Goal: Task Accomplishment & Management: Complete application form

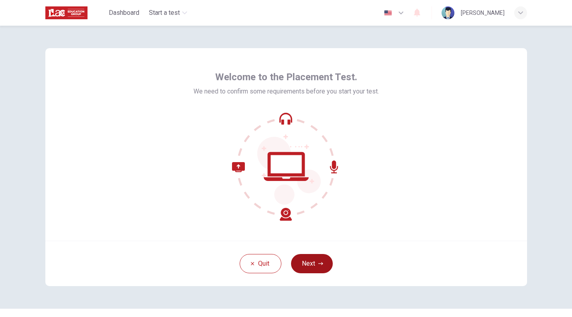
click at [323, 267] on button "Next" at bounding box center [312, 263] width 42 height 19
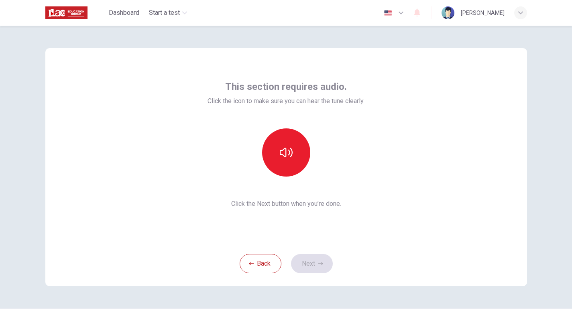
click at [358, 158] on div at bounding box center [286, 153] width 157 height 48
click at [285, 154] on icon "button" at bounding box center [286, 152] width 13 height 13
click at [319, 265] on icon "button" at bounding box center [320, 263] width 5 height 5
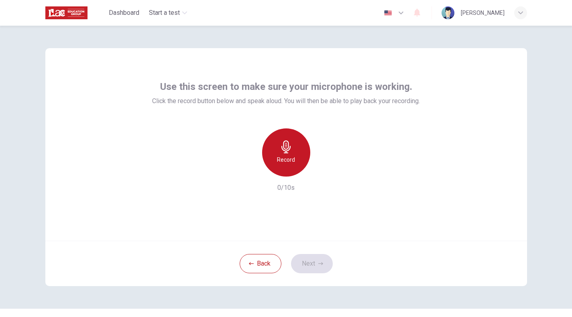
click at [293, 158] on h6 "Record" at bounding box center [286, 160] width 18 height 10
click at [296, 157] on div "Stop" at bounding box center [286, 153] width 48 height 48
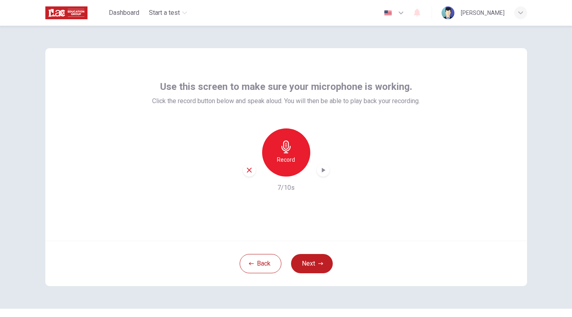
click at [321, 169] on icon "button" at bounding box center [323, 170] width 8 height 8
click at [321, 265] on icon "button" at bounding box center [320, 263] width 5 height 5
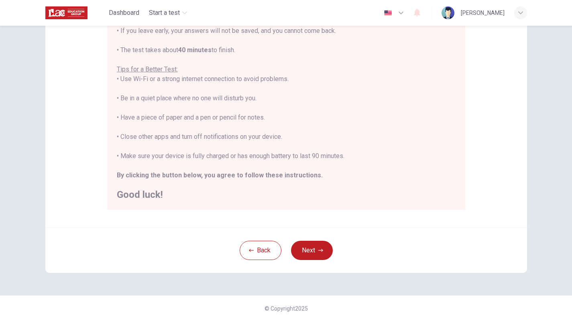
scroll to position [129, 0]
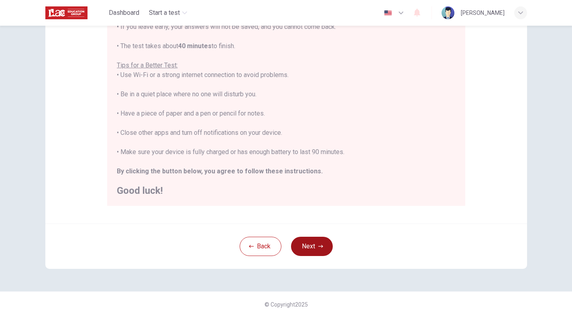
click at [319, 247] on icon "button" at bounding box center [320, 246] width 5 height 5
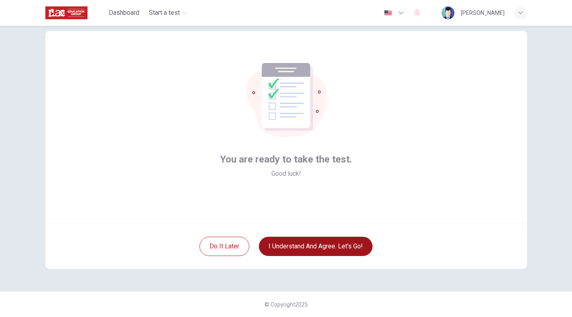
scroll to position [4, 0]
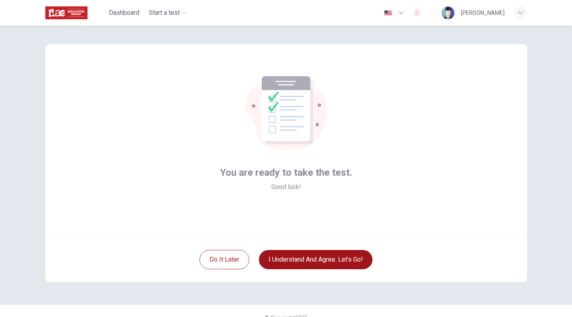
click at [358, 256] on button "I understand and agree. Let’s go!" at bounding box center [316, 259] width 114 height 19
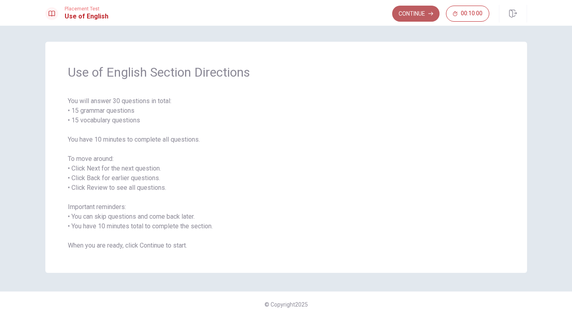
click at [420, 19] on button "Continue" at bounding box center [415, 14] width 47 height 16
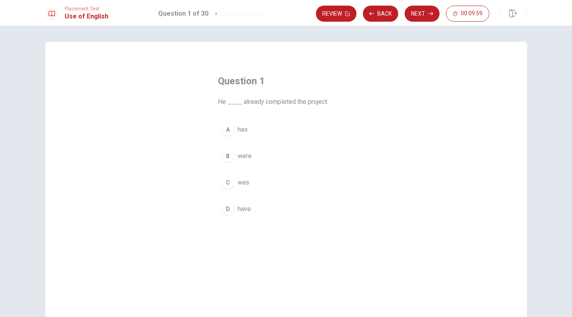
scroll to position [4, 0]
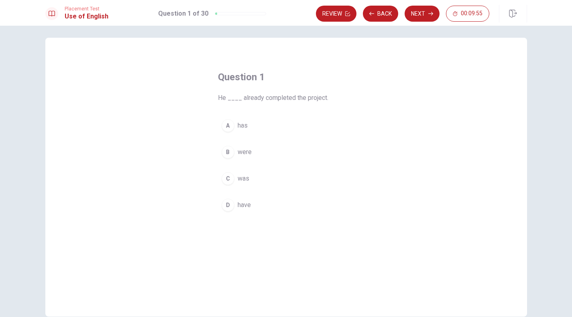
click at [229, 127] on div "A" at bounding box center [228, 125] width 13 height 13
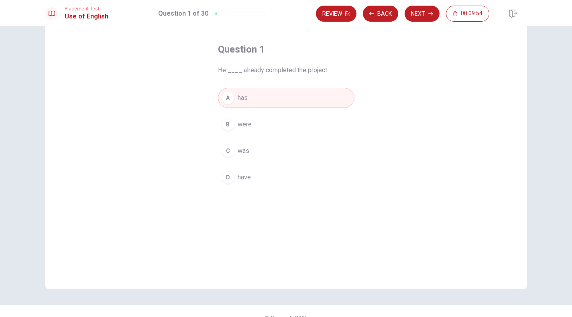
scroll to position [45, 0]
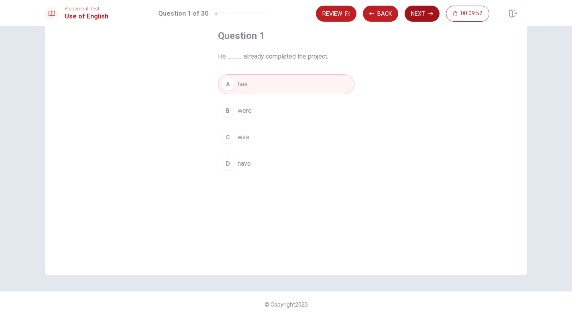
click at [424, 13] on button "Next" at bounding box center [422, 14] width 35 height 16
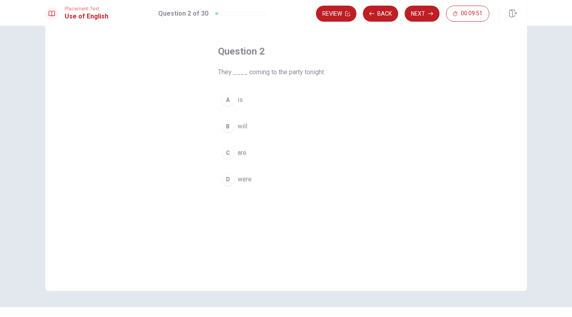
scroll to position [25, 0]
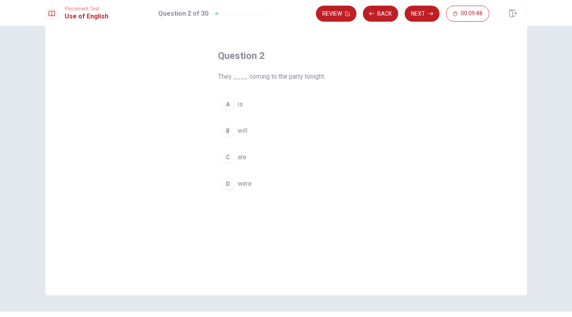
click at [229, 129] on div "B" at bounding box center [228, 130] width 13 height 13
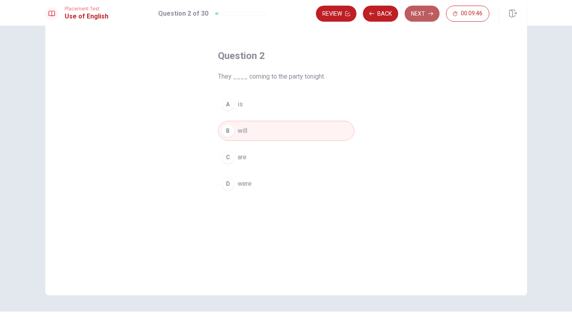
click at [425, 18] on button "Next" at bounding box center [422, 14] width 35 height 16
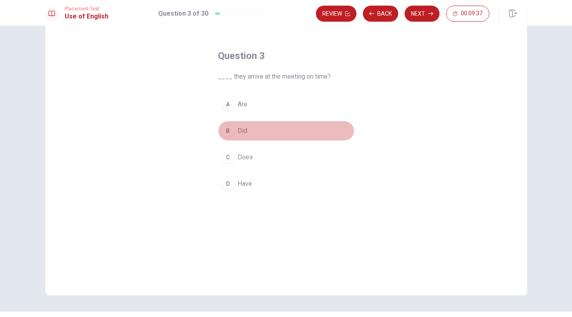
click at [228, 133] on div "B" at bounding box center [228, 130] width 13 height 13
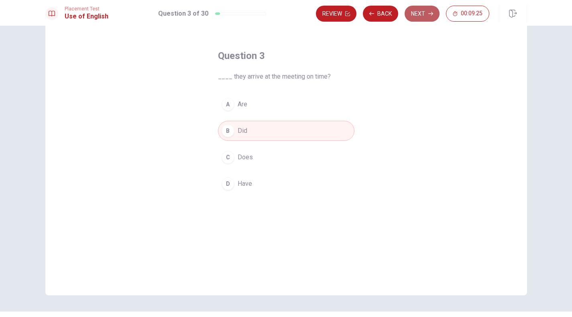
click at [422, 19] on button "Next" at bounding box center [422, 14] width 35 height 16
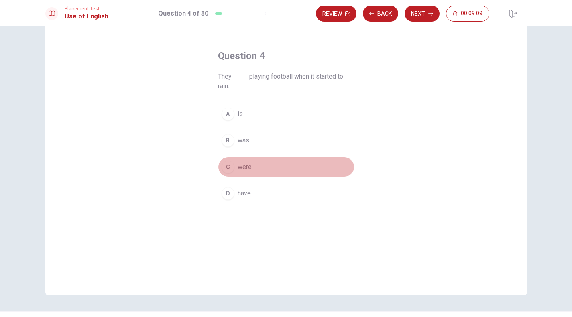
click at [233, 170] on div "C" at bounding box center [228, 167] width 13 height 13
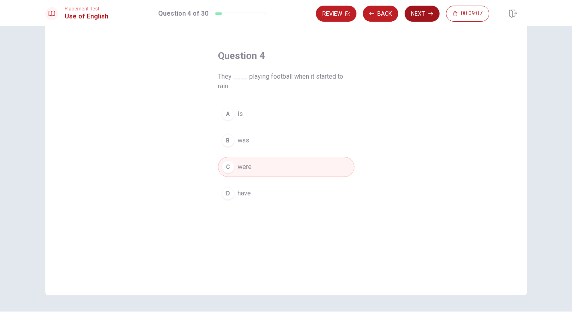
click at [422, 20] on button "Next" at bounding box center [422, 14] width 35 height 16
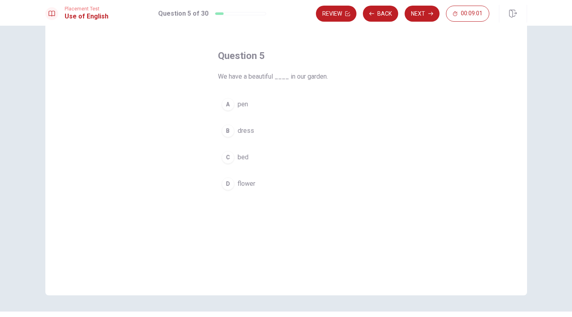
click at [229, 187] on div "D" at bounding box center [228, 184] width 13 height 13
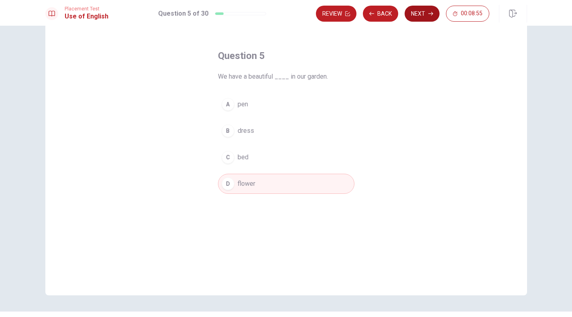
click at [427, 18] on button "Next" at bounding box center [422, 14] width 35 height 16
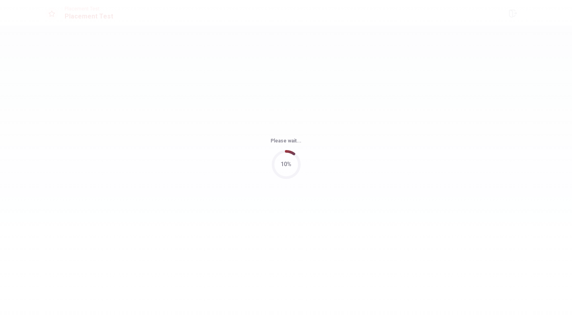
scroll to position [0, 0]
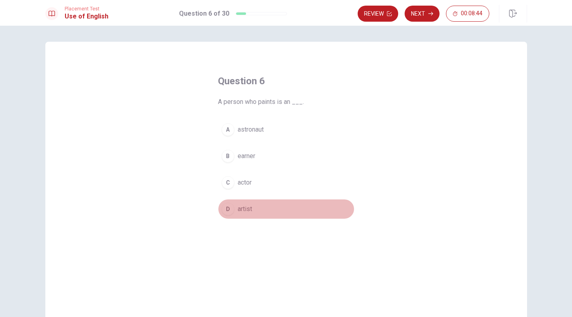
click at [232, 209] on div "D" at bounding box center [228, 209] width 13 height 13
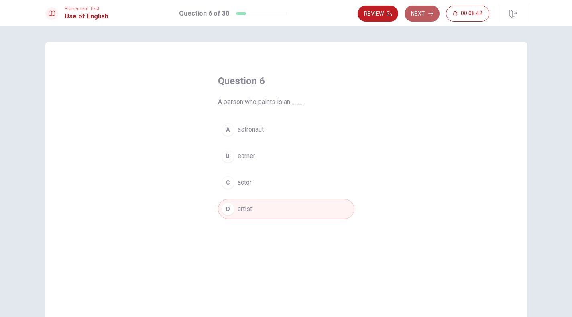
click at [425, 16] on button "Next" at bounding box center [422, 14] width 35 height 16
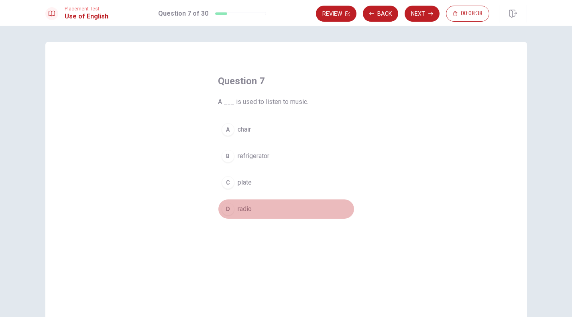
click at [233, 212] on div "D" at bounding box center [228, 209] width 13 height 13
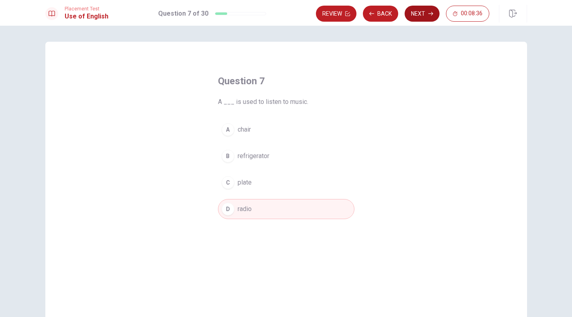
click at [432, 16] on icon "button" at bounding box center [431, 13] width 5 height 5
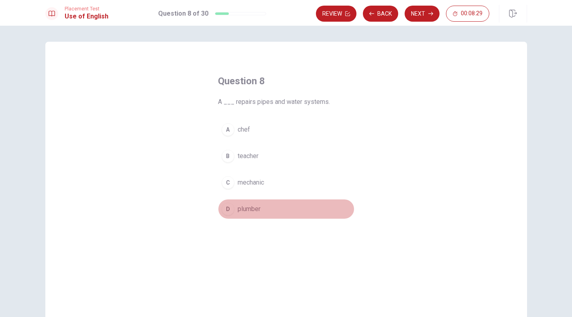
click at [231, 208] on div "D" at bounding box center [228, 209] width 13 height 13
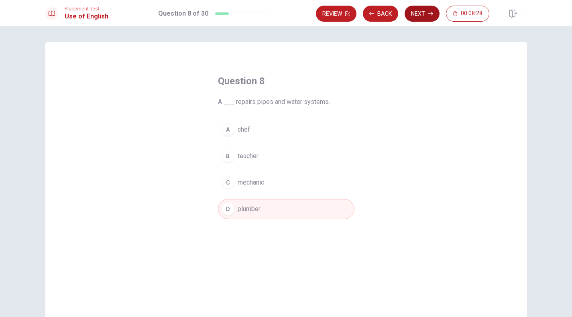
click at [423, 14] on button "Next" at bounding box center [422, 14] width 35 height 16
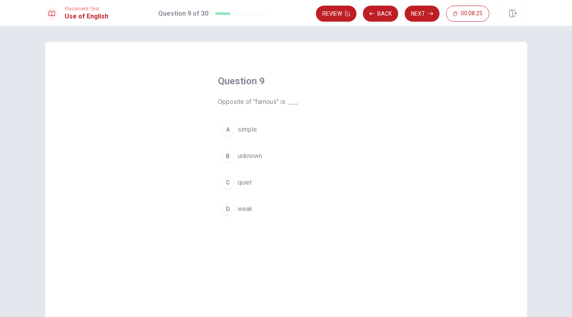
click at [232, 157] on div "B" at bounding box center [228, 156] width 13 height 13
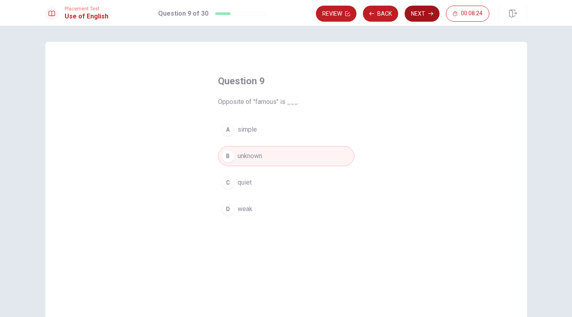
click at [414, 15] on button "Next" at bounding box center [422, 14] width 35 height 16
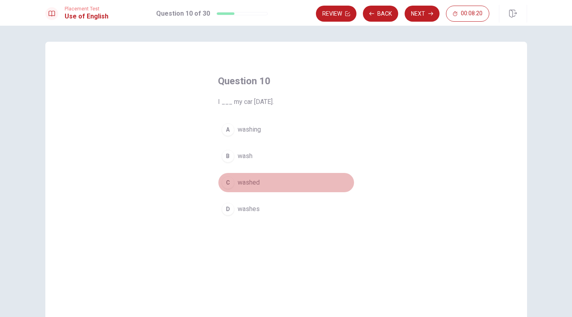
click at [228, 185] on div "C" at bounding box center [228, 182] width 13 height 13
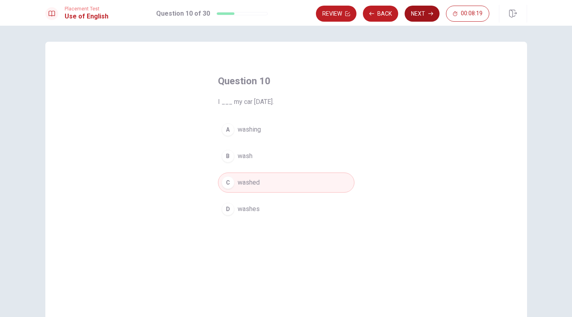
click at [422, 18] on button "Next" at bounding box center [422, 14] width 35 height 16
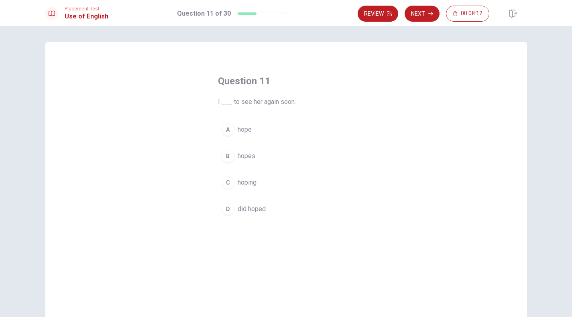
click at [222, 127] on div "A" at bounding box center [228, 129] width 13 height 13
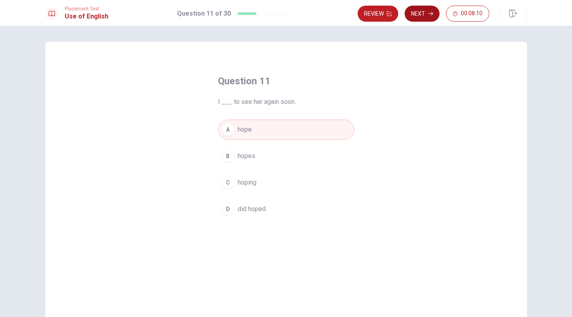
click at [426, 19] on button "Next" at bounding box center [422, 14] width 35 height 16
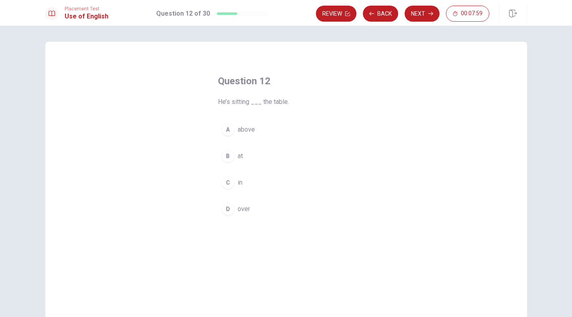
click at [233, 159] on div "B" at bounding box center [228, 156] width 13 height 13
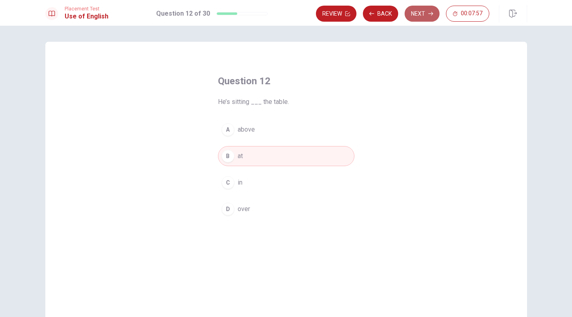
click at [416, 11] on button "Next" at bounding box center [422, 14] width 35 height 16
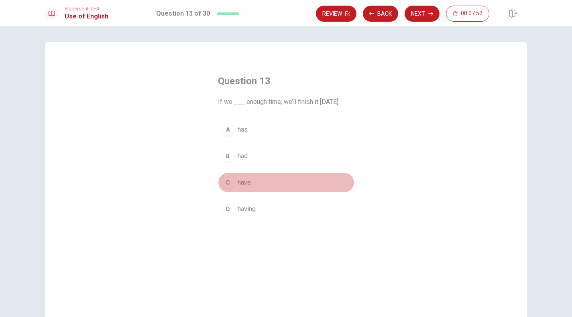
click at [227, 186] on div "C" at bounding box center [228, 182] width 13 height 13
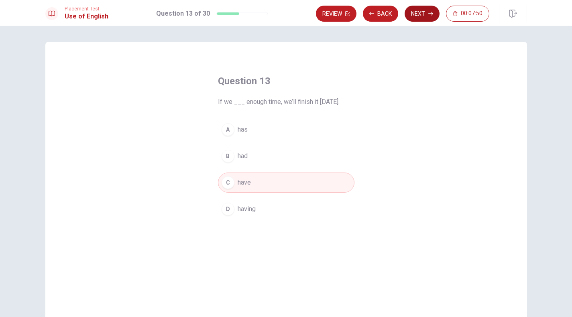
click at [433, 14] on button "Next" at bounding box center [422, 14] width 35 height 16
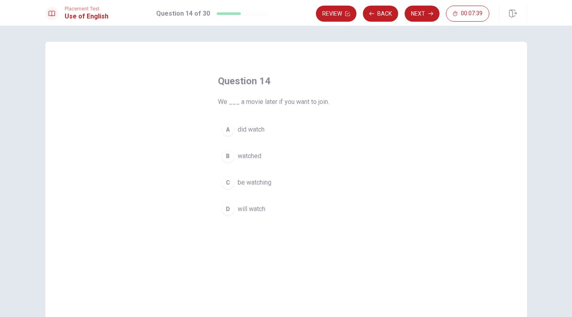
click at [229, 209] on div "D" at bounding box center [228, 209] width 13 height 13
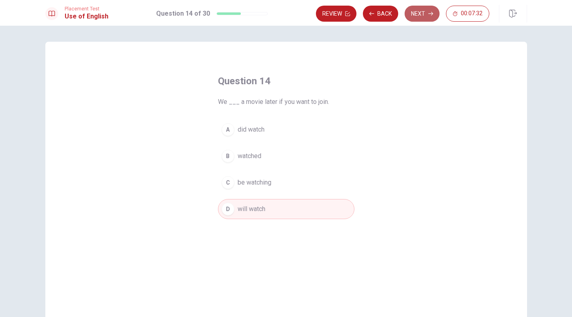
click at [420, 15] on button "Next" at bounding box center [422, 14] width 35 height 16
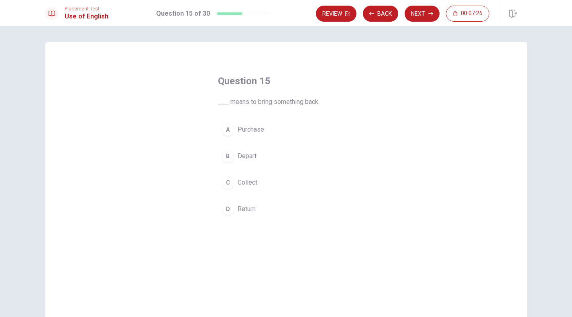
click at [225, 203] on div "D" at bounding box center [228, 209] width 13 height 13
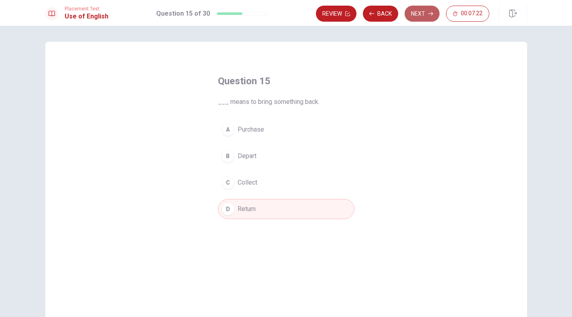
click at [425, 17] on button "Next" at bounding box center [422, 14] width 35 height 16
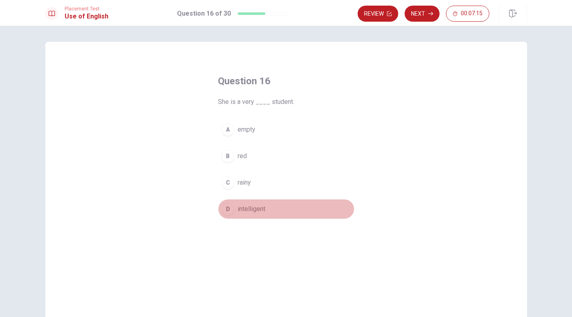
click at [229, 214] on div "D" at bounding box center [228, 209] width 13 height 13
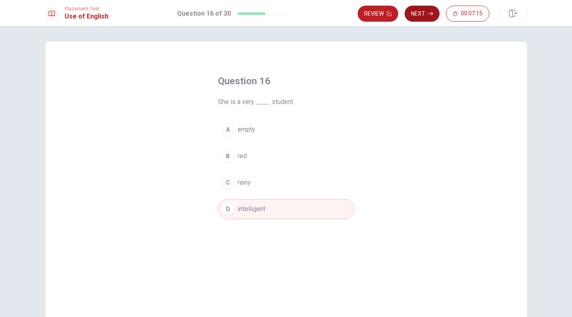
click at [432, 11] on icon "button" at bounding box center [431, 13] width 5 height 5
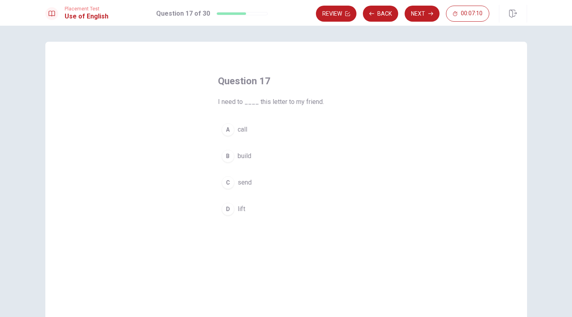
click at [230, 184] on div "C" at bounding box center [228, 182] width 13 height 13
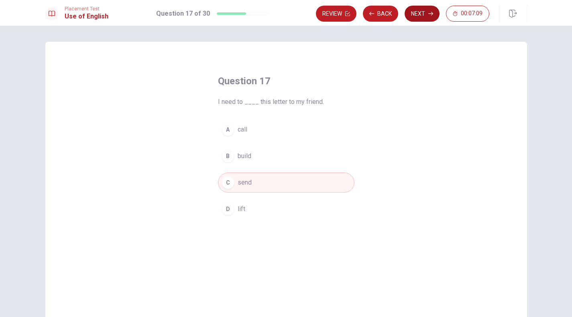
click at [428, 15] on button "Next" at bounding box center [422, 14] width 35 height 16
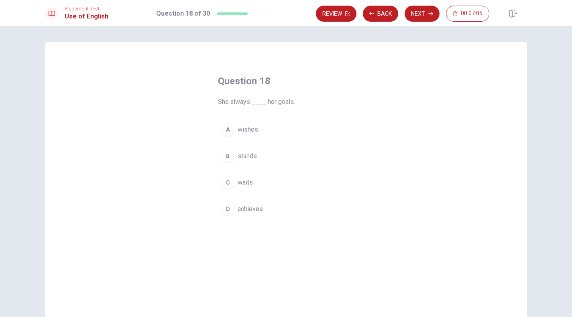
click at [229, 208] on div "D" at bounding box center [228, 209] width 13 height 13
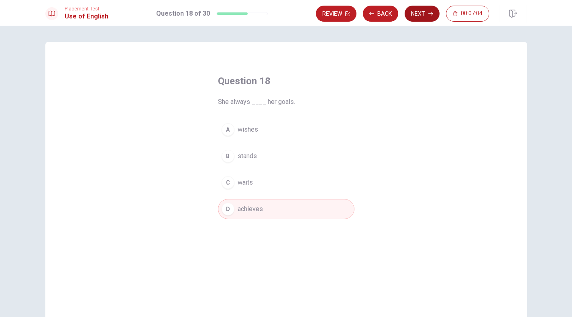
click at [420, 19] on button "Next" at bounding box center [422, 14] width 35 height 16
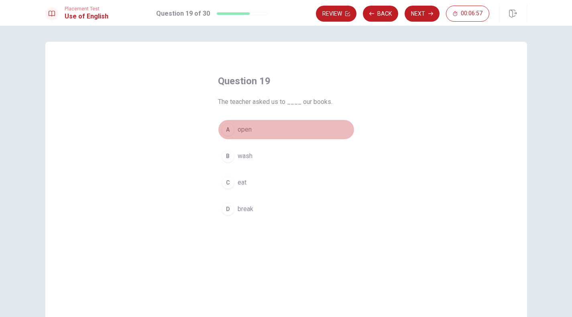
click at [229, 129] on div "A" at bounding box center [228, 129] width 13 height 13
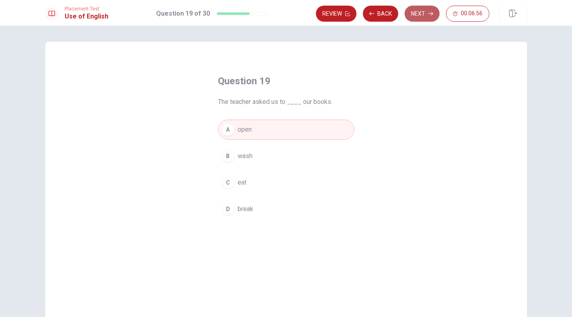
click at [427, 17] on button "Next" at bounding box center [422, 14] width 35 height 16
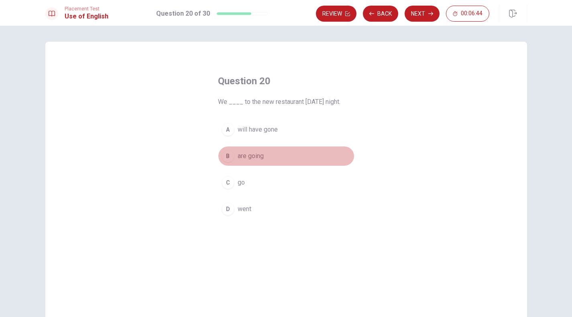
click at [229, 160] on div "B" at bounding box center [228, 156] width 13 height 13
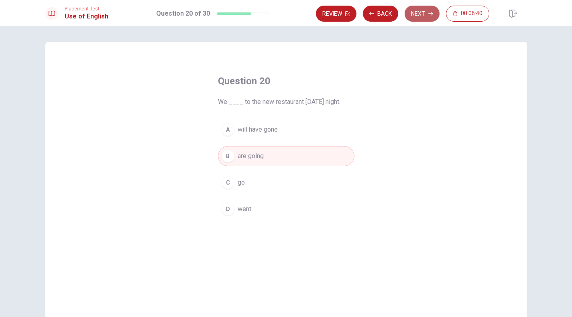
click at [424, 16] on button "Next" at bounding box center [422, 14] width 35 height 16
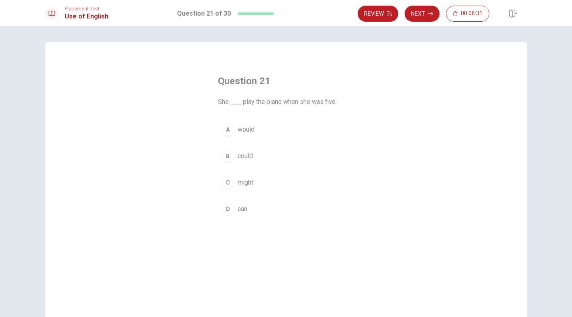
click at [232, 151] on div "B" at bounding box center [228, 156] width 13 height 13
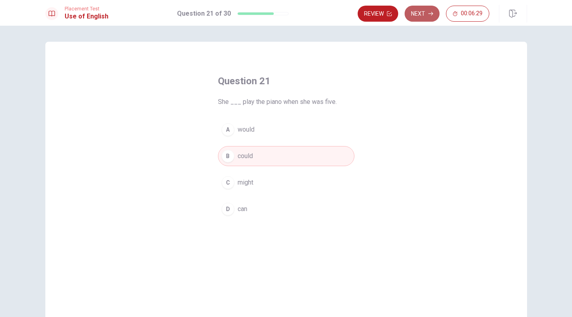
click at [430, 15] on icon "button" at bounding box center [431, 13] width 5 height 5
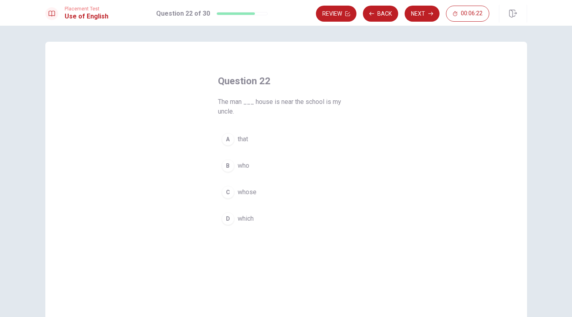
click at [228, 195] on div "C" at bounding box center [228, 192] width 13 height 13
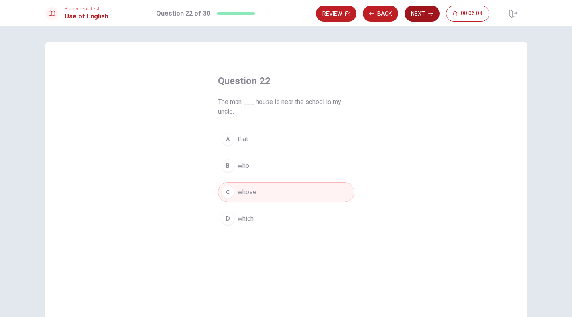
click at [418, 14] on button "Next" at bounding box center [422, 14] width 35 height 16
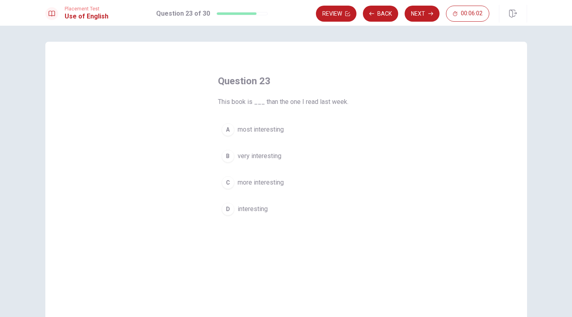
click at [227, 183] on div "C" at bounding box center [228, 182] width 13 height 13
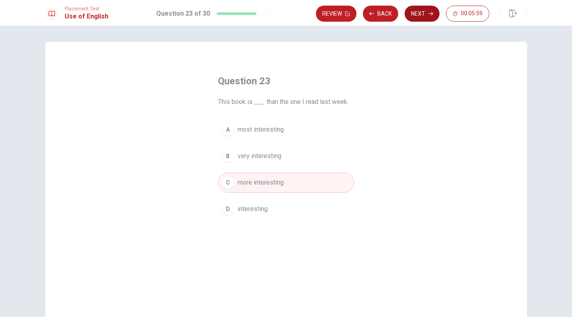
click at [416, 6] on button "Next" at bounding box center [422, 14] width 35 height 16
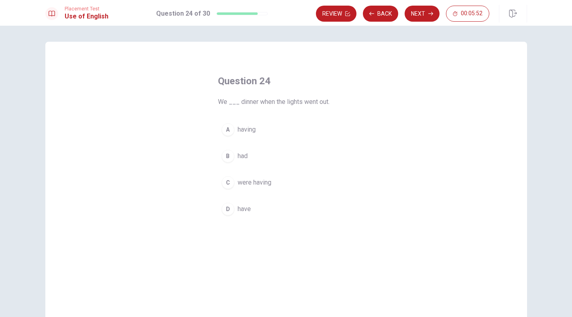
click at [231, 159] on div "B" at bounding box center [228, 156] width 13 height 13
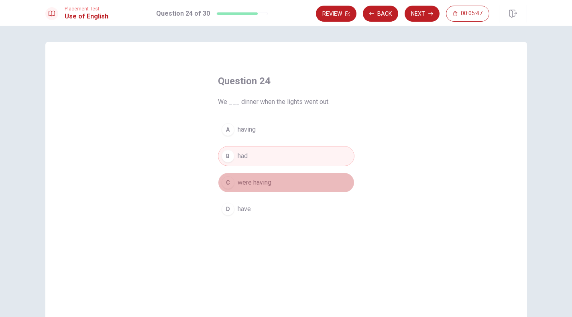
click at [225, 184] on div "C" at bounding box center [228, 182] width 13 height 13
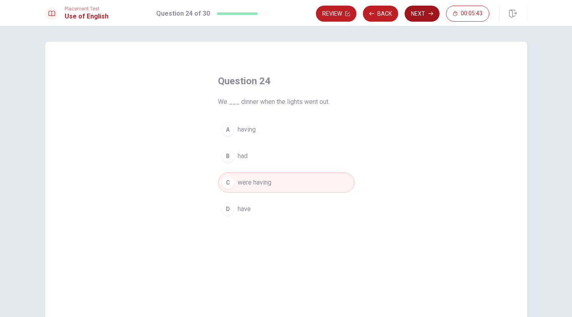
click at [426, 18] on button "Next" at bounding box center [422, 14] width 35 height 16
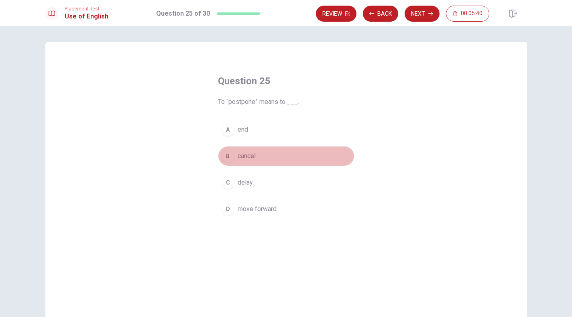
click at [231, 158] on div "B" at bounding box center [228, 156] width 13 height 13
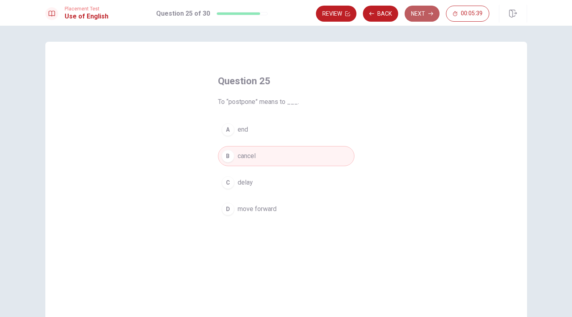
click at [423, 18] on button "Next" at bounding box center [422, 14] width 35 height 16
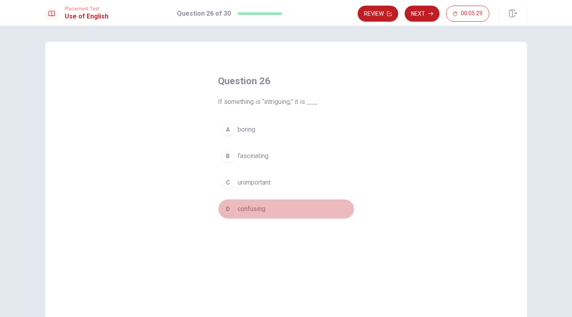
click at [244, 211] on span "confusing" at bounding box center [252, 209] width 28 height 10
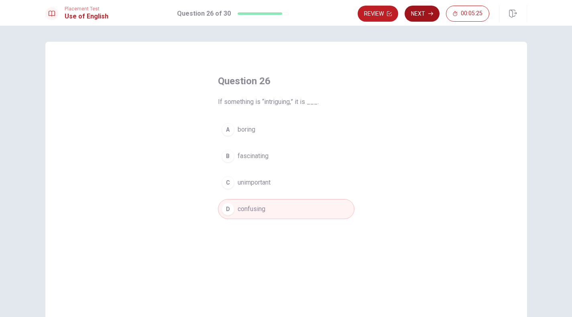
click at [429, 17] on button "Next" at bounding box center [422, 14] width 35 height 16
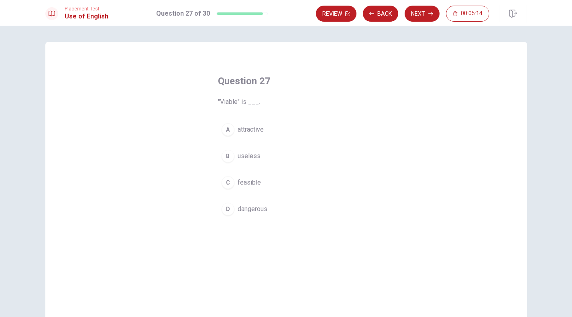
click at [253, 161] on button "B useless" at bounding box center [286, 156] width 137 height 20
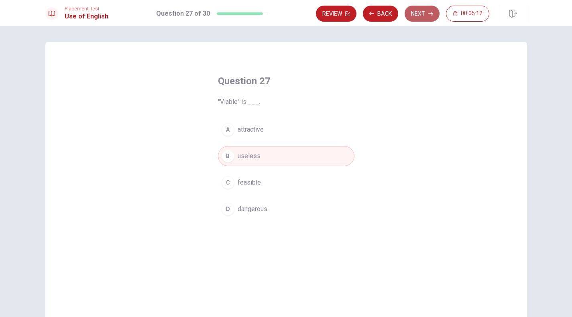
click at [428, 19] on button "Next" at bounding box center [422, 14] width 35 height 16
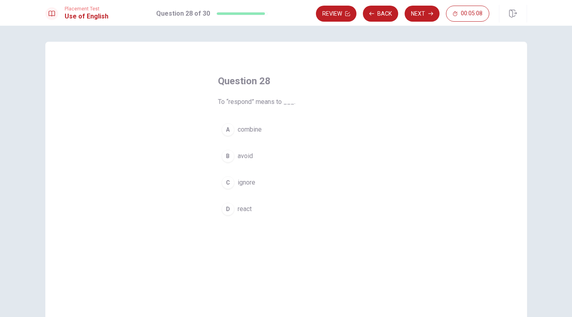
click at [247, 208] on span "react" at bounding box center [245, 209] width 14 height 10
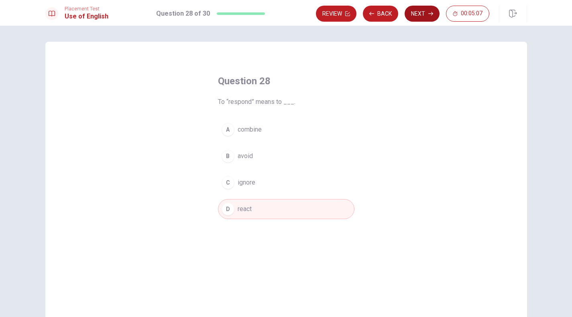
click at [416, 16] on button "Next" at bounding box center [422, 14] width 35 height 16
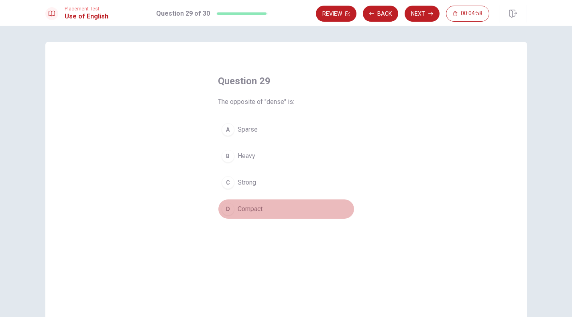
click at [260, 208] on span "Compact" at bounding box center [250, 209] width 25 height 10
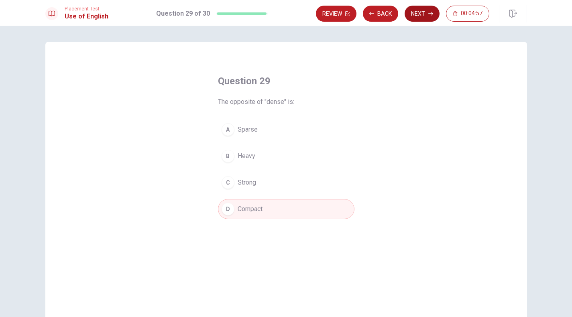
click at [422, 14] on button "Next" at bounding box center [422, 14] width 35 height 16
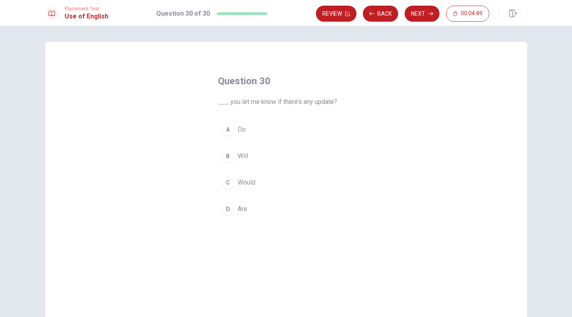
click at [278, 187] on button "C Would" at bounding box center [286, 183] width 137 height 20
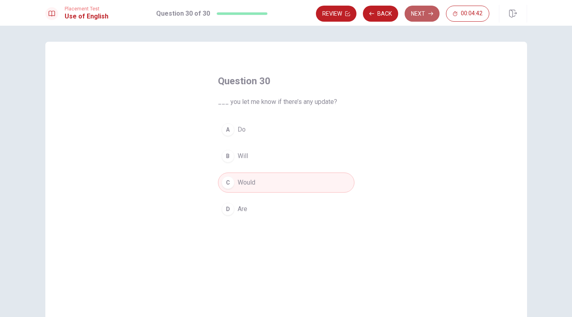
click at [427, 18] on button "Next" at bounding box center [422, 14] width 35 height 16
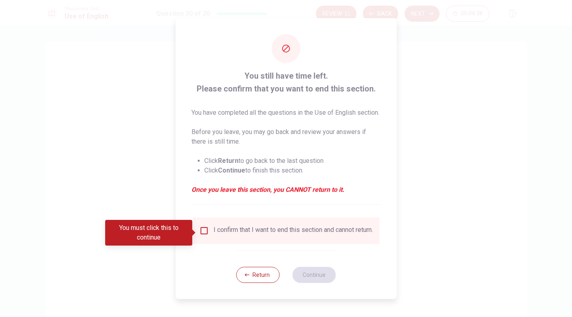
click at [203, 232] on input "You must click this to continue" at bounding box center [204, 231] width 10 height 10
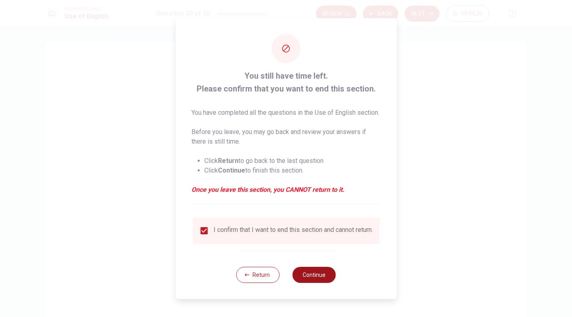
click at [322, 280] on button "Continue" at bounding box center [314, 275] width 43 height 16
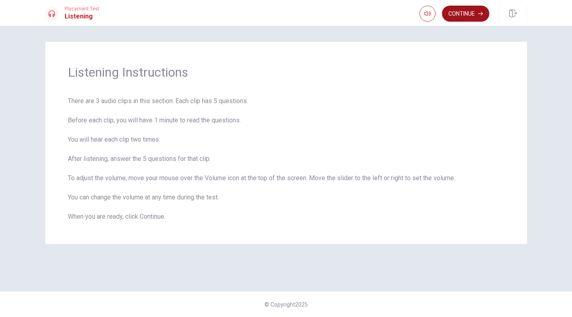
click at [460, 10] on button "Continue" at bounding box center [465, 14] width 47 height 16
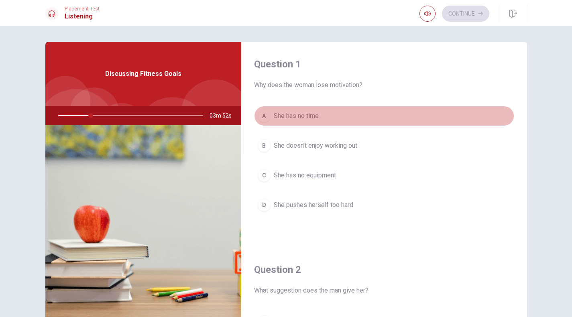
click at [394, 113] on button "A She has no time" at bounding box center [384, 116] width 260 height 20
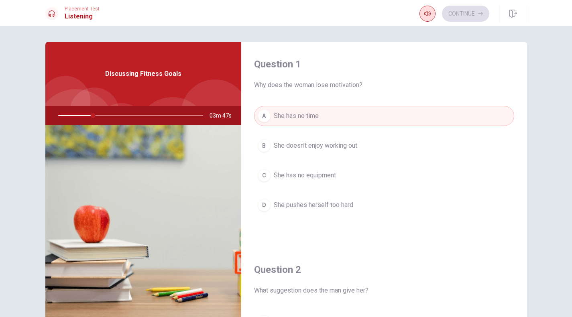
click at [428, 10] on icon "button" at bounding box center [427, 13] width 6 height 6
click at [383, 33] on div "Question 1 Why does the woman lose motivation? A She has no time B She doesn’t …" at bounding box center [286, 172] width 572 height 292
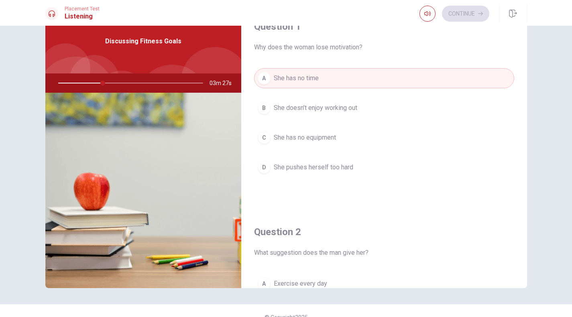
scroll to position [6, 0]
click at [386, 112] on button "B She doesn’t enjoy working out" at bounding box center [384, 107] width 260 height 20
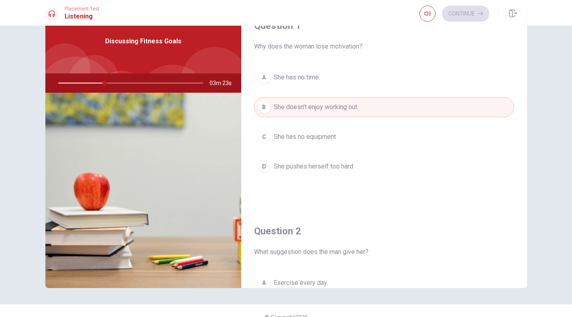
click at [358, 171] on button "D She pushes herself too hard" at bounding box center [384, 167] width 260 height 20
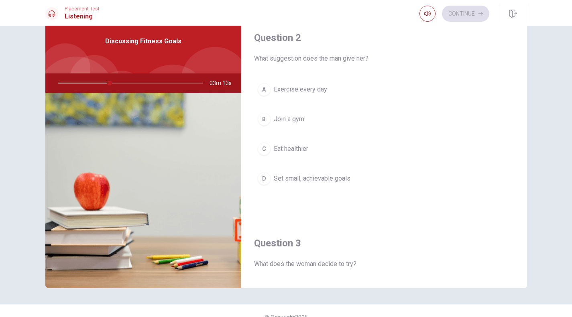
scroll to position [202, 0]
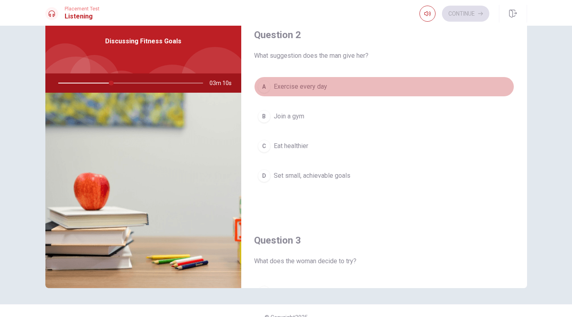
click at [363, 82] on button "A Exercise every day" at bounding box center [384, 87] width 260 height 20
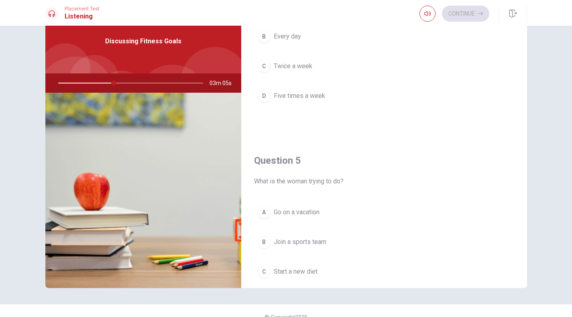
scroll to position [749, 0]
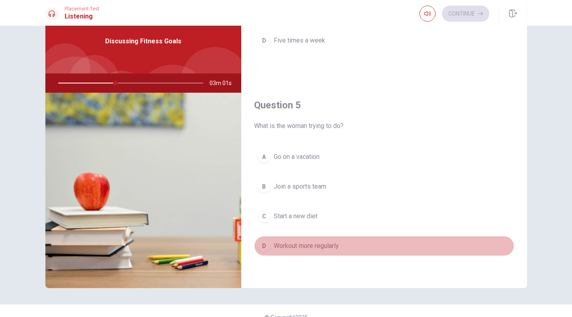
click at [329, 249] on span "Workout more regularly" at bounding box center [306, 246] width 65 height 10
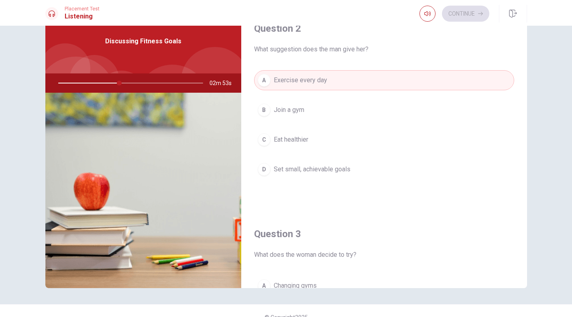
scroll to position [210, 0]
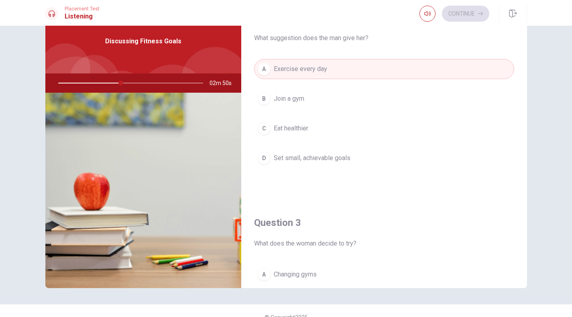
click at [386, 160] on button "D Set small, achievable goals" at bounding box center [384, 158] width 260 height 20
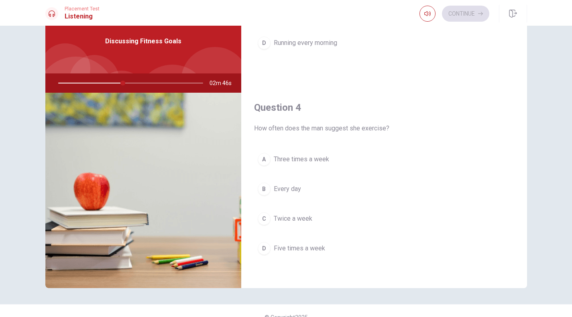
scroll to position [546, 0]
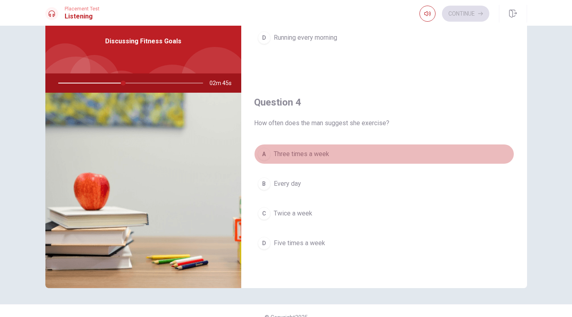
click at [386, 156] on button "A Three times a week" at bounding box center [384, 154] width 260 height 20
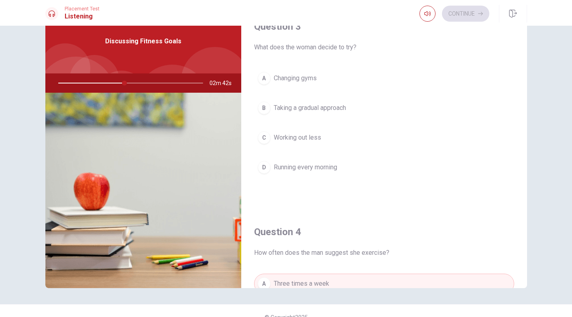
scroll to position [418, 0]
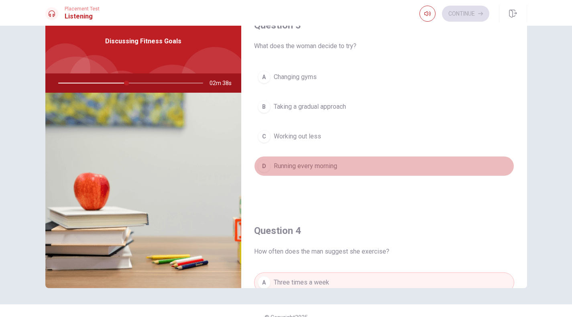
click at [373, 167] on button "D Running every morning" at bounding box center [384, 166] width 260 height 20
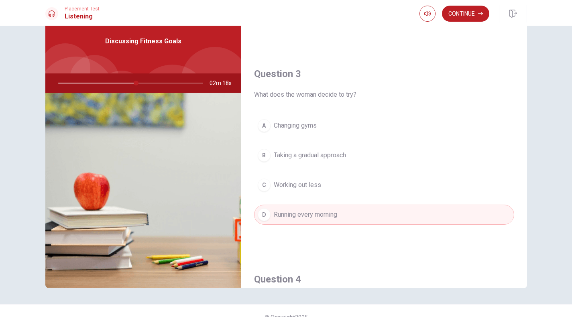
scroll to position [370, 0]
click at [345, 151] on span "Taking a gradual approach" at bounding box center [310, 154] width 72 height 10
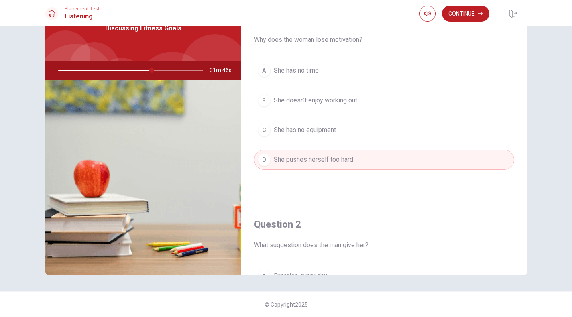
scroll to position [0, 0]
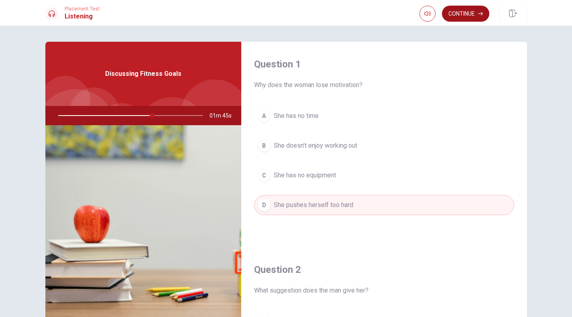
click at [462, 14] on button "Continue" at bounding box center [465, 14] width 47 height 16
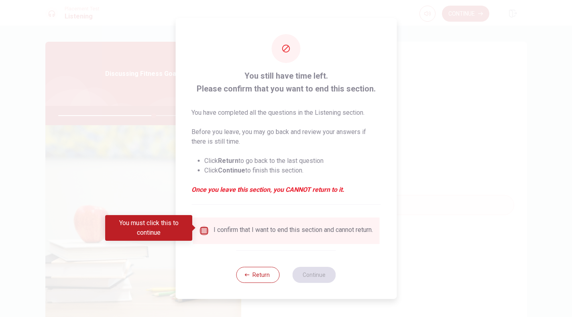
click at [202, 229] on input "You must click this to continue" at bounding box center [204, 231] width 10 height 10
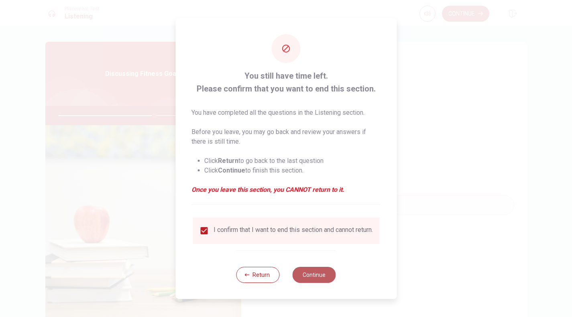
click at [316, 277] on button "Continue" at bounding box center [314, 275] width 43 height 16
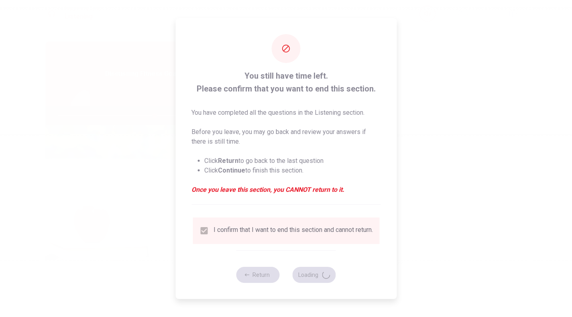
type input "67"
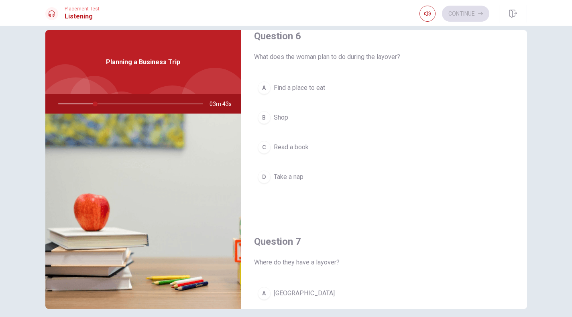
scroll to position [20, 0]
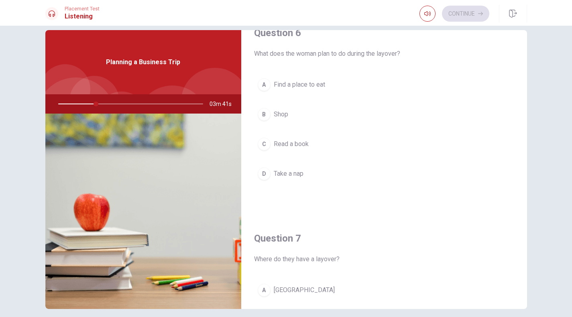
click at [296, 82] on span "Find a place to eat" at bounding box center [299, 85] width 51 height 10
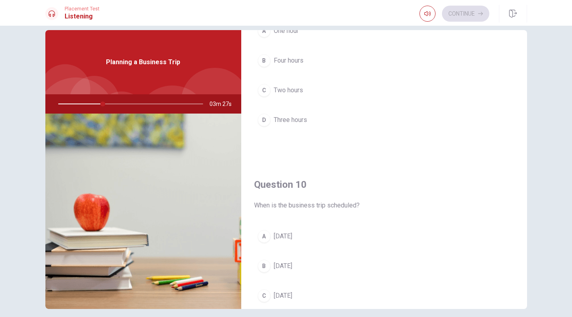
scroll to position [749, 0]
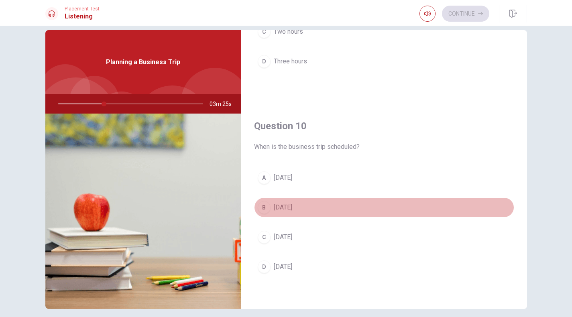
click at [292, 209] on span "[DATE]" at bounding box center [283, 208] width 18 height 10
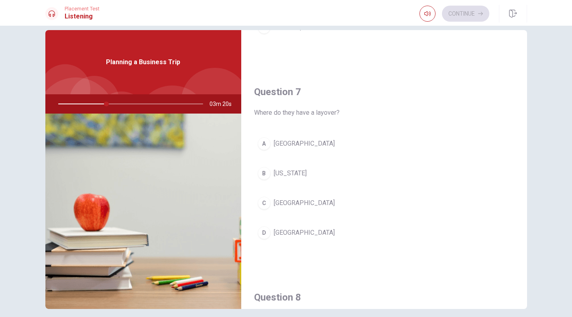
scroll to position [159, 0]
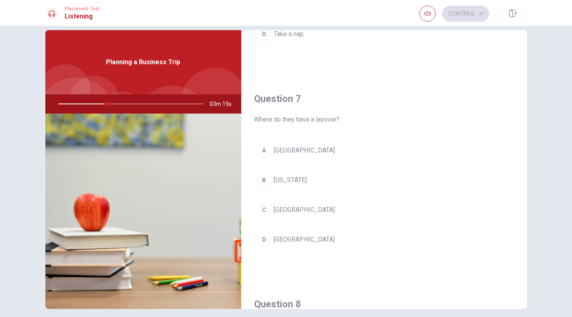
click at [285, 241] on span "[GEOGRAPHIC_DATA]" at bounding box center [304, 240] width 61 height 10
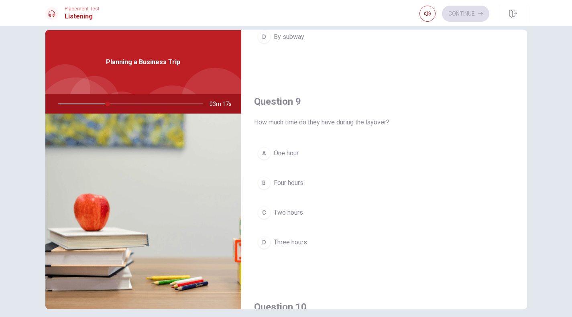
scroll to position [571, 0]
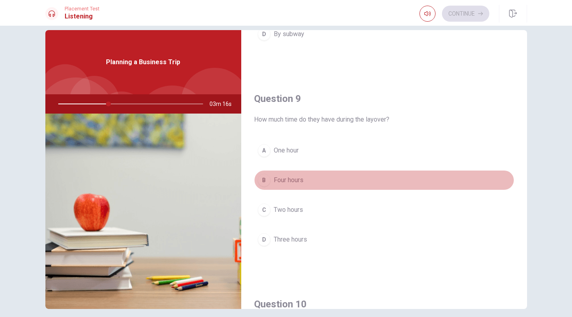
click at [298, 181] on span "Four hours" at bounding box center [289, 181] width 30 height 10
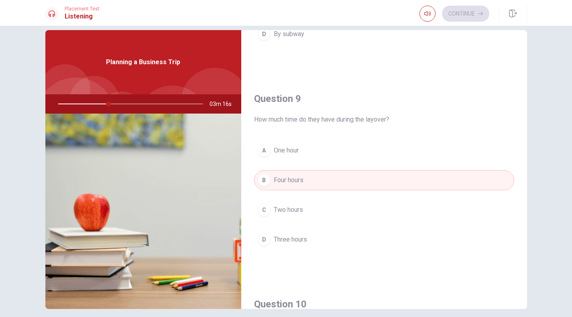
click at [292, 213] on span "Two hours" at bounding box center [288, 210] width 29 height 10
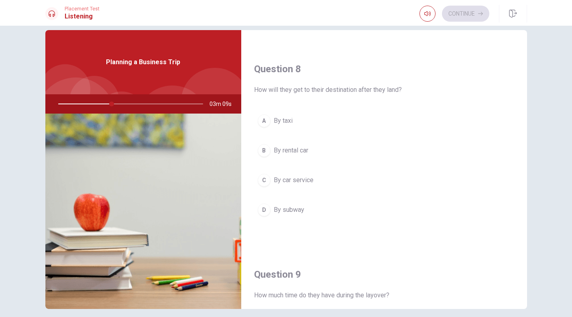
scroll to position [396, 0]
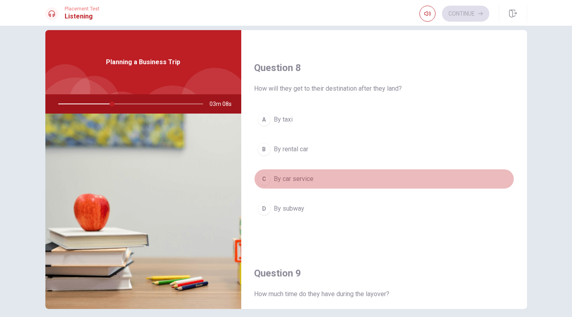
click at [318, 175] on button "C By car service" at bounding box center [384, 179] width 260 height 20
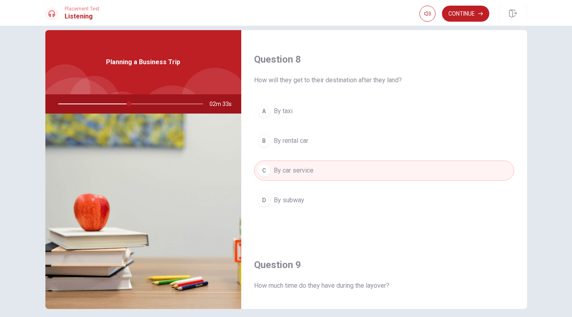
scroll to position [749, 0]
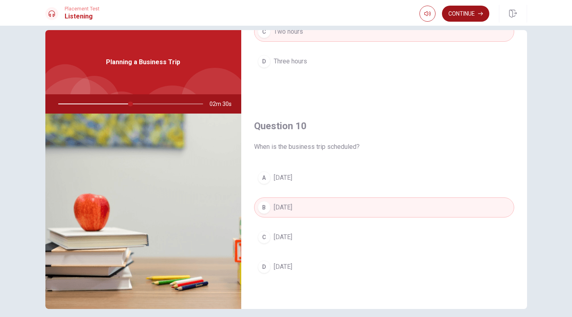
click at [464, 18] on button "Continue" at bounding box center [465, 14] width 47 height 16
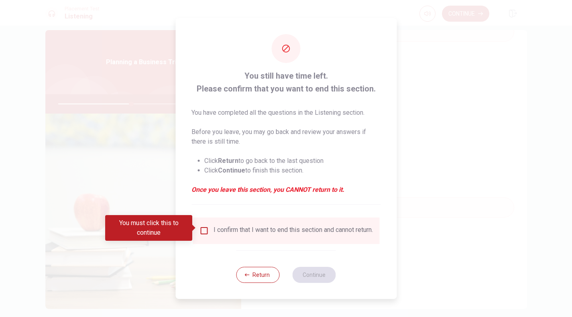
click at [204, 231] on input "You must click this to continue" at bounding box center [204, 231] width 10 height 10
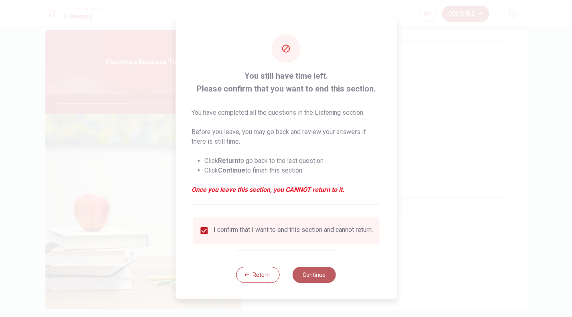
click at [316, 278] on button "Continue" at bounding box center [314, 275] width 43 height 16
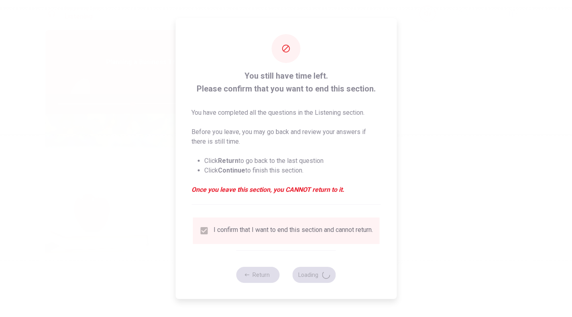
type input "52"
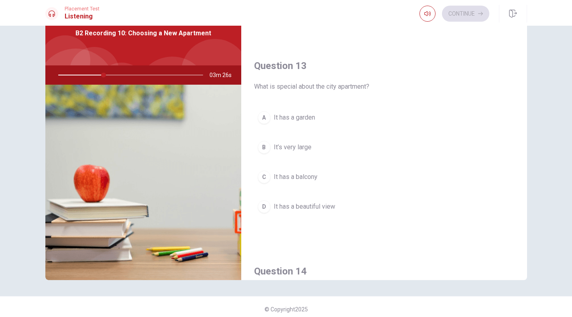
scroll to position [376, 0]
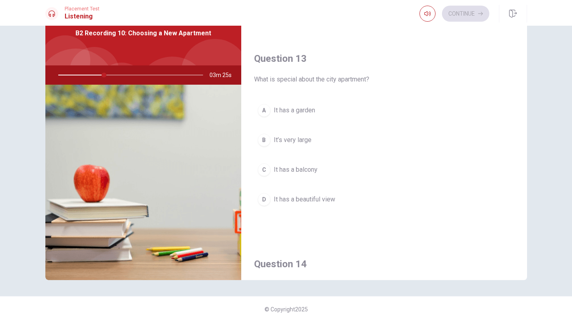
click at [310, 141] on span "It’s very large" at bounding box center [293, 140] width 38 height 10
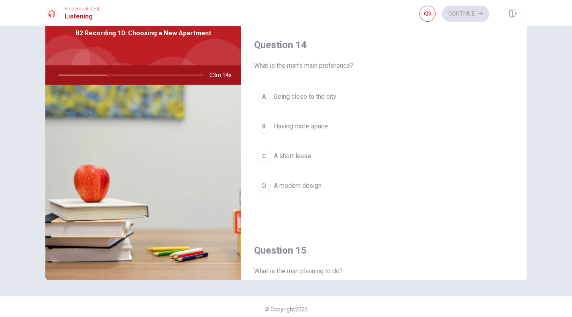
scroll to position [596, 0]
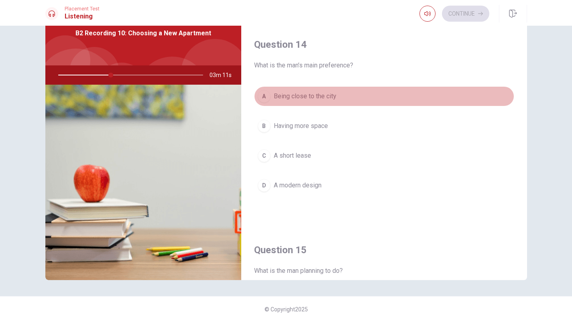
click at [331, 95] on span "Being close to the city" at bounding box center [305, 97] width 63 height 10
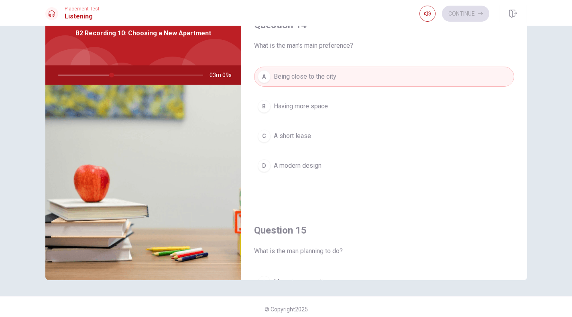
scroll to position [619, 0]
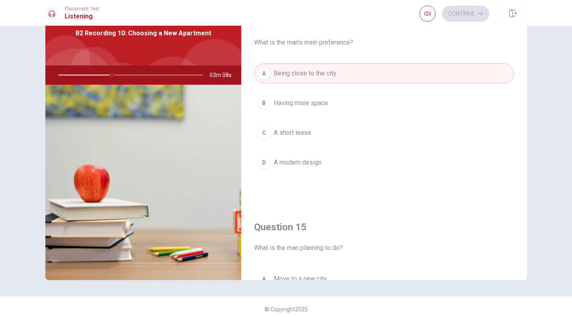
click at [312, 105] on span "Having more space" at bounding box center [301, 103] width 54 height 10
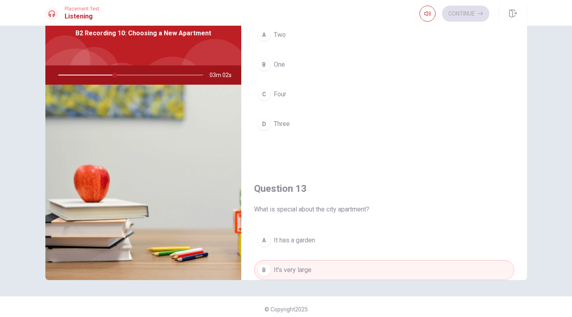
scroll to position [0, 0]
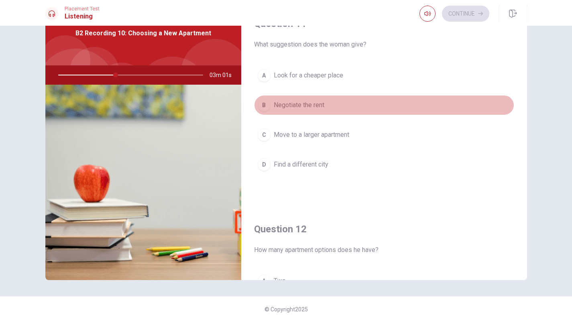
click at [319, 100] on span "Negotiate the rent" at bounding box center [299, 105] width 51 height 10
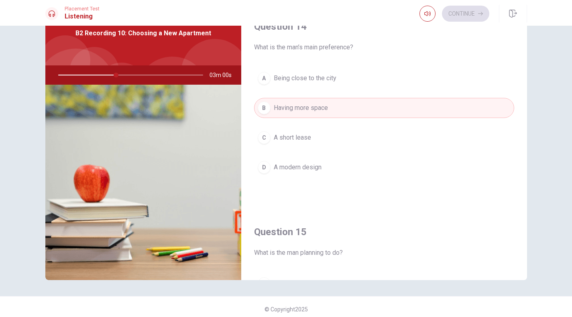
scroll to position [749, 0]
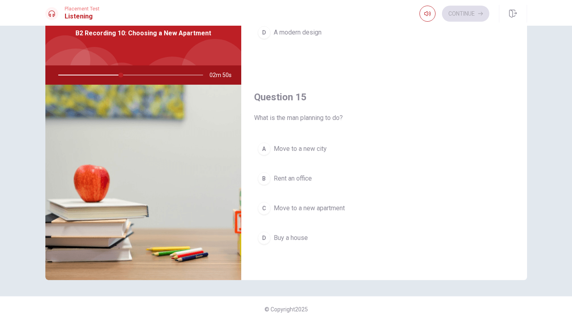
click at [332, 206] on span "Move to a new apartment" at bounding box center [309, 209] width 71 height 10
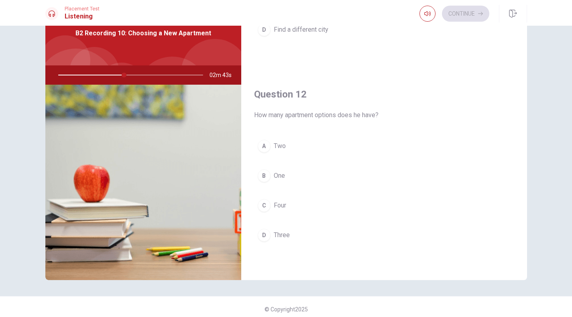
scroll to position [140, 0]
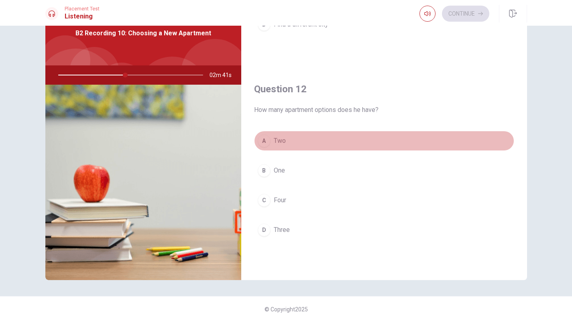
click at [314, 143] on button "A Two" at bounding box center [384, 141] width 260 height 20
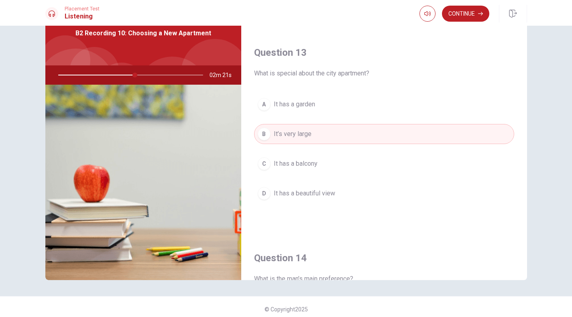
scroll to position [385, 0]
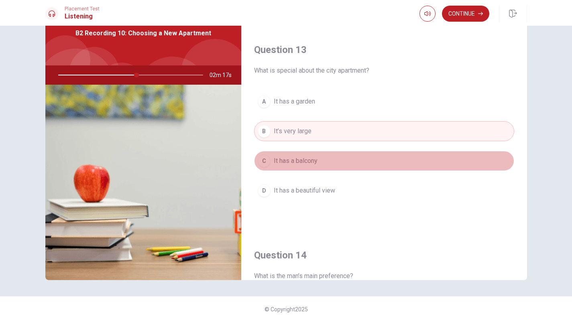
click at [387, 162] on button "C It has a balcony" at bounding box center [384, 161] width 260 height 20
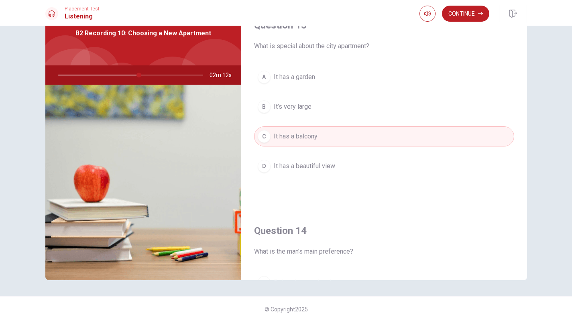
scroll to position [408, 0]
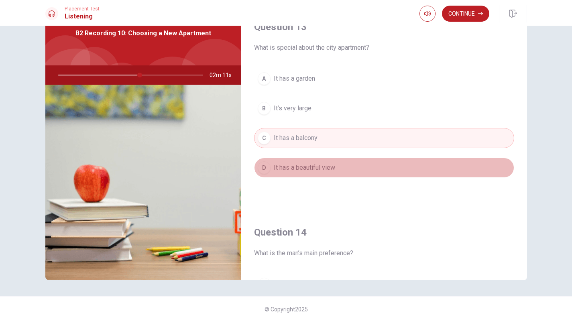
click at [402, 166] on button "D It has a beautiful view" at bounding box center [384, 168] width 260 height 20
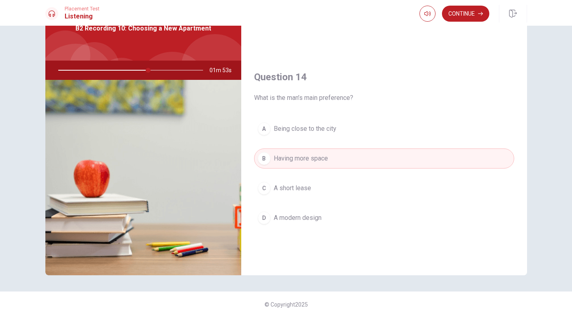
scroll to position [556, 0]
click at [467, 15] on button "Continue" at bounding box center [465, 14] width 47 height 16
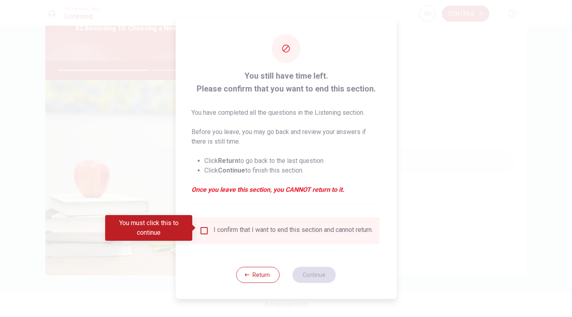
click at [204, 230] on input "You must click this to continue" at bounding box center [204, 231] width 10 height 10
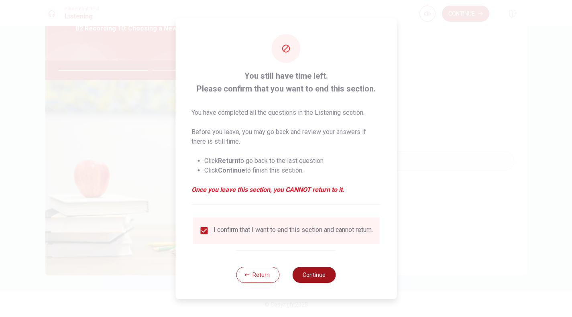
click at [313, 277] on button "Continue" at bounding box center [314, 275] width 43 height 16
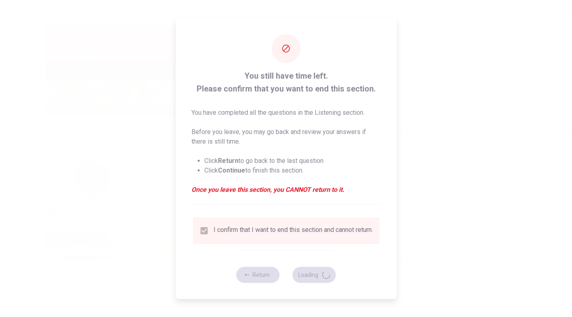
type input "65"
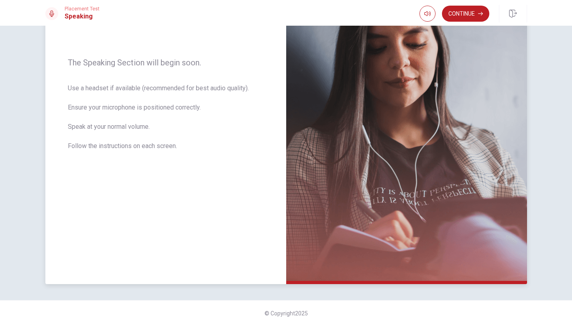
scroll to position [0, 0]
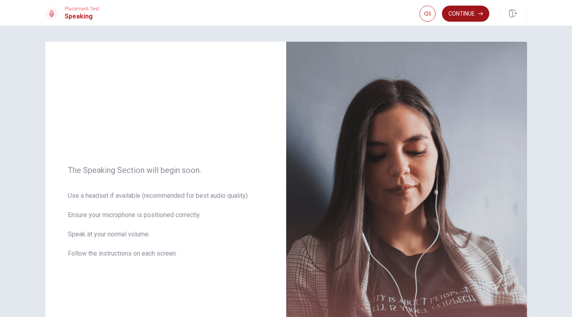
click at [465, 17] on button "Continue" at bounding box center [465, 14] width 47 height 16
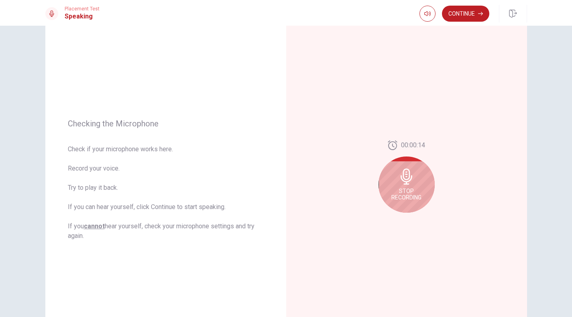
scroll to position [69, 0]
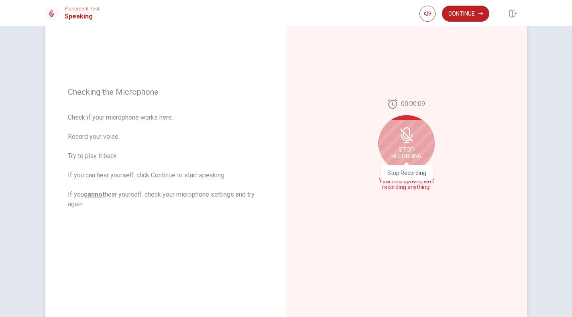
click at [408, 156] on span "Stop Recording" at bounding box center [407, 153] width 30 height 13
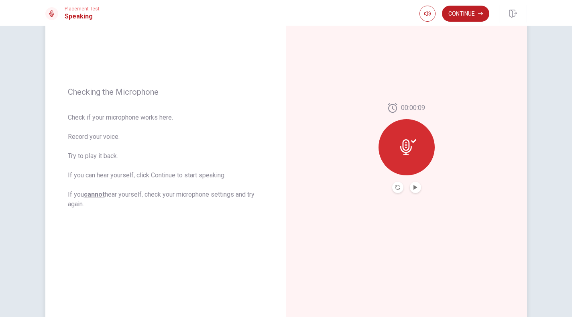
click at [408, 155] on icon at bounding box center [406, 147] width 12 height 16
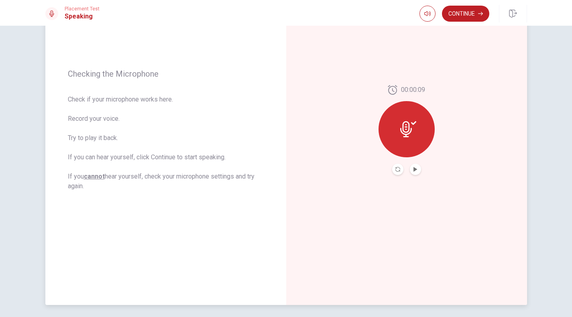
click at [414, 119] on div at bounding box center [407, 129] width 56 height 56
click at [416, 170] on icon "Play Audio" at bounding box center [416, 169] width 4 height 5
click at [400, 169] on icon "Record Again" at bounding box center [398, 169] width 5 height 5
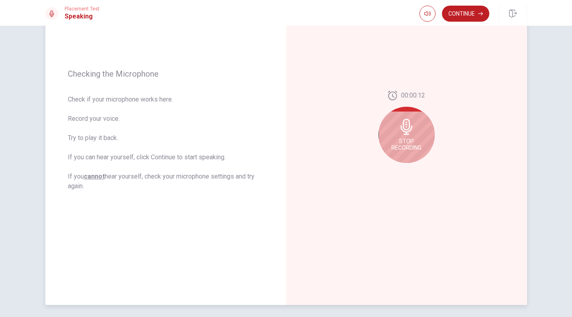
click at [416, 138] on div "Stop Recording" at bounding box center [407, 135] width 56 height 56
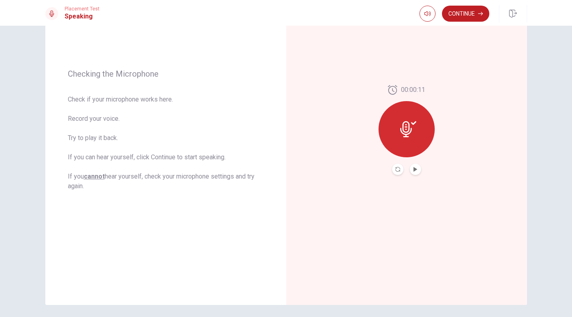
click at [418, 169] on button "Play Audio" at bounding box center [415, 169] width 11 height 11
click at [418, 169] on button "Pause Audio" at bounding box center [415, 169] width 11 height 11
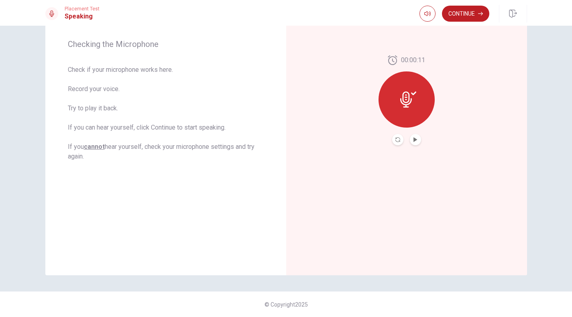
scroll to position [0, 0]
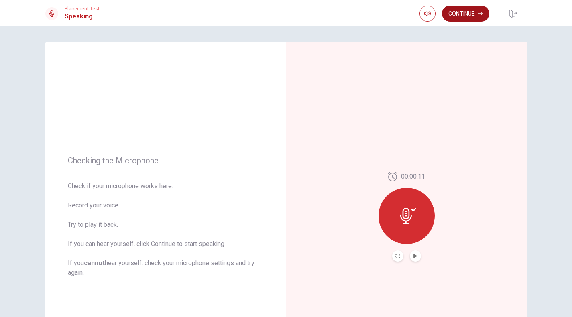
click at [468, 14] on button "Continue" at bounding box center [465, 14] width 47 height 16
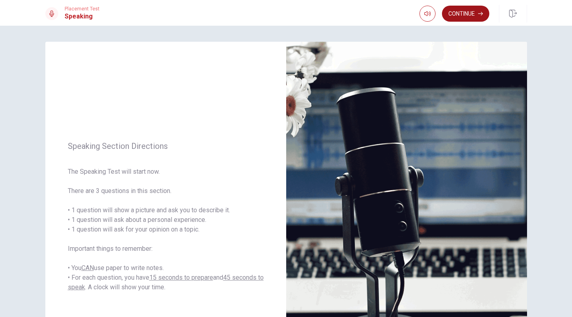
click at [467, 14] on button "Continue" at bounding box center [465, 14] width 47 height 16
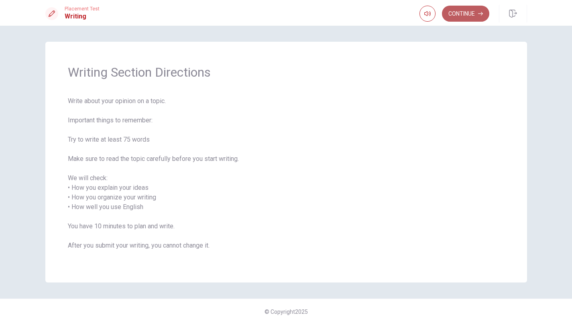
click at [471, 15] on button "Continue" at bounding box center [465, 14] width 47 height 16
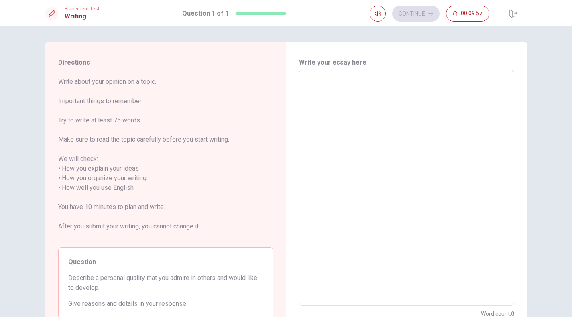
click at [385, 112] on textarea at bounding box center [407, 188] width 204 height 223
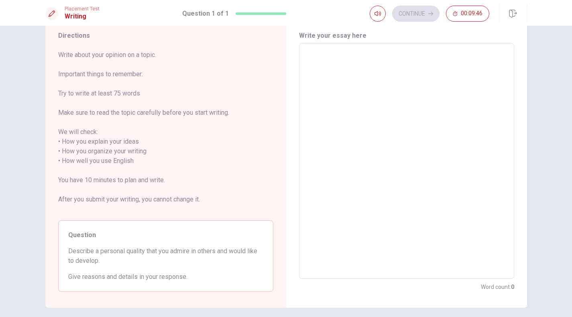
scroll to position [25, 0]
type textarea "a"
type textarea "x"
type textarea "a"
type textarea "x"
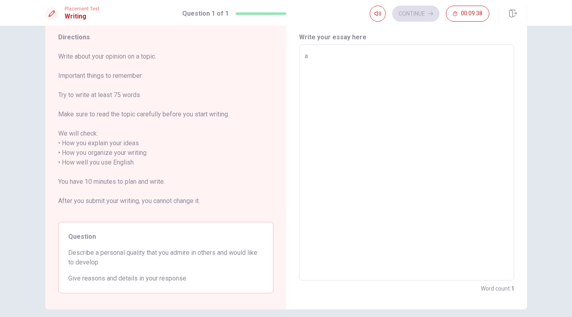
type textarea "a p"
type textarea "x"
type textarea "a pe"
type textarea "x"
type textarea "a per"
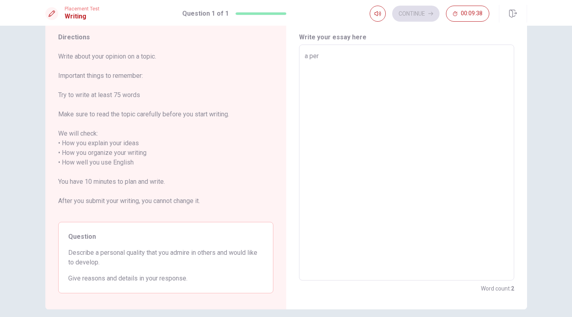
type textarea "x"
type textarea "a pers"
type textarea "x"
type textarea "a perso"
type textarea "x"
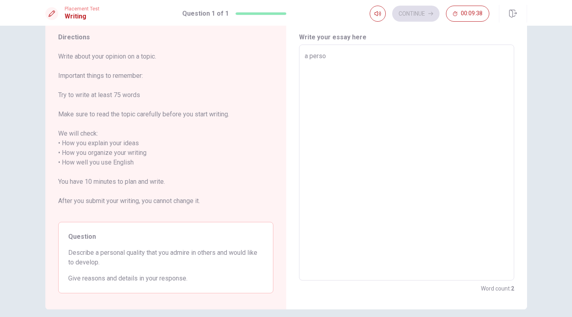
type textarea "a person"
type textarea "x"
type textarea "a persona"
type textarea "x"
type textarea "a personal"
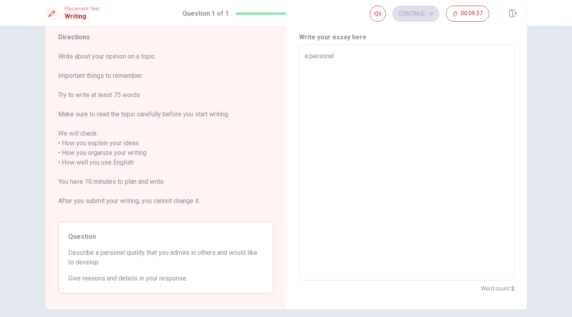
type textarea "x"
type textarea "a personal"
type textarea "x"
type textarea "a personal q"
type textarea "x"
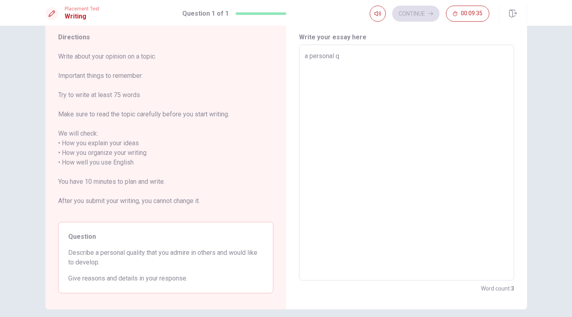
type textarea "a personal qu"
type textarea "x"
type textarea "a personal qua"
type textarea "x"
type textarea "a personal qual"
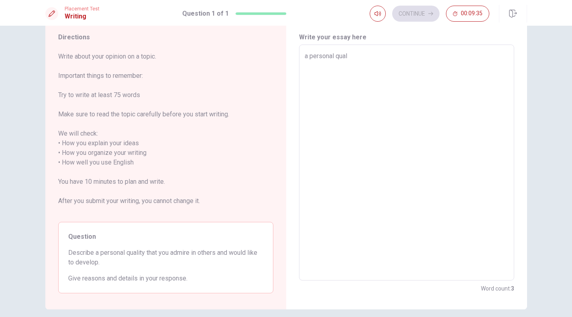
type textarea "x"
type textarea "a personal quali"
type textarea "x"
type textarea "a personal qualit"
type textarea "x"
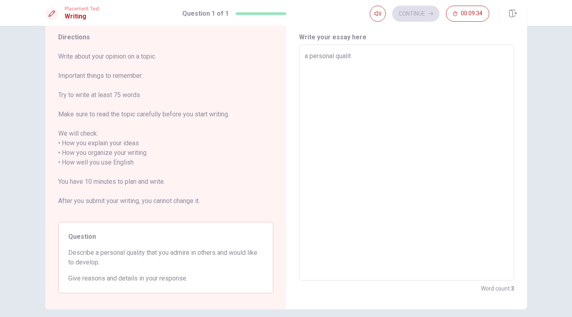
type textarea "a personal quality"
type textarea "x"
type textarea "a personal quality"
type textarea "x"
type textarea "a personal quality t"
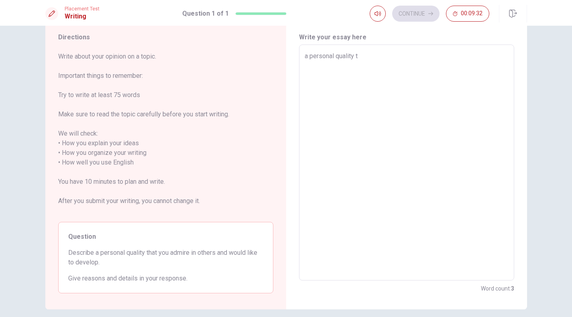
type textarea "x"
type textarea "a personal quality ta"
type textarea "x"
type textarea "a personal quality tah"
type textarea "x"
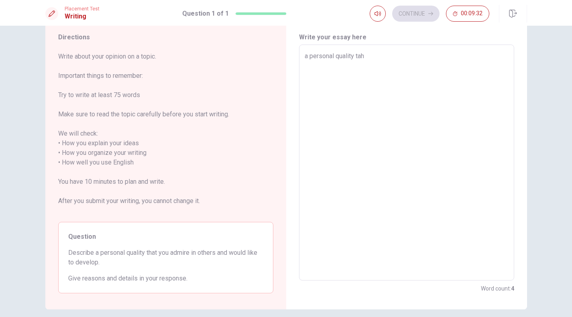
type textarea "a personal quality taht"
type textarea "x"
type textarea "a personal quality taht"
type textarea "x"
type textarea "a personal quality taht"
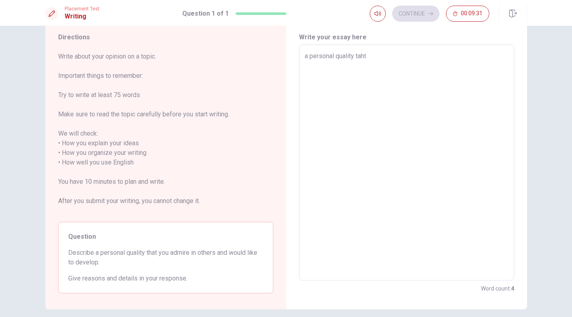
type textarea "x"
type textarea "a personal quality tah"
type textarea "x"
type textarea "a personal quality ta"
type textarea "x"
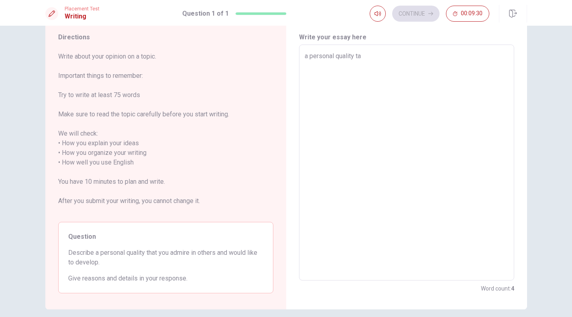
type textarea "a personal quality t"
type textarea "x"
type textarea "a personal quality th"
type textarea "x"
type textarea "a personal quality tha"
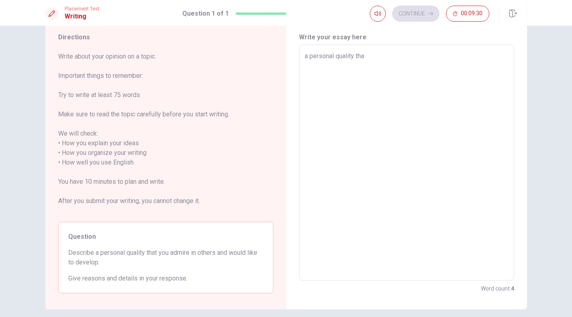
type textarea "x"
type textarea "a personal quality that"
type textarea "x"
type textarea "a personal quality that"
type textarea "x"
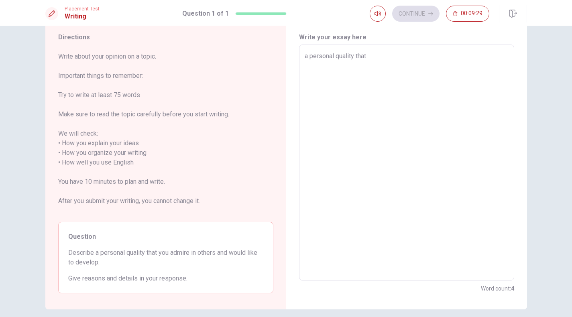
type textarea "a personal quality that y"
type textarea "x"
type textarea "a personal quality that yo"
type textarea "x"
type textarea "a personal quality that you"
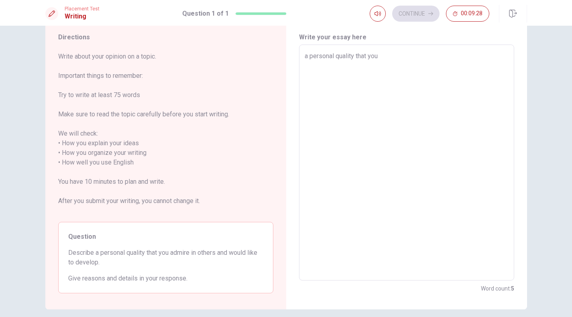
type textarea "x"
type textarea "a personal quality that you"
type textarea "x"
type textarea "a personal quality that you a"
type textarea "x"
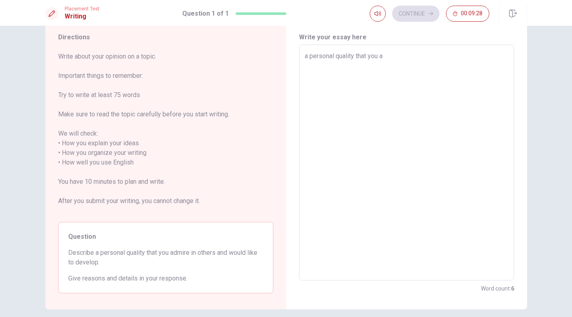
type textarea "a personal quality that you ad"
type textarea "x"
type textarea "a personal quality that you ado"
type textarea "x"
type textarea "a personal quality that you adom"
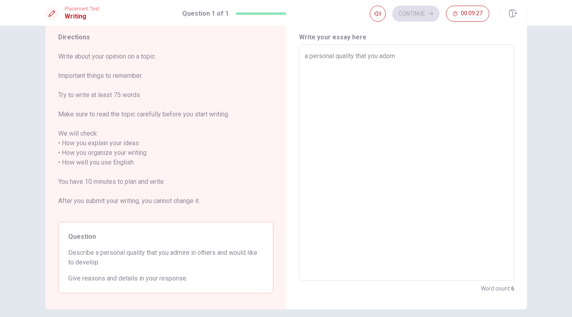
type textarea "x"
type textarea "a personal quality that you adomi"
type textarea "x"
type textarea "a personal quality that you adomir"
type textarea "x"
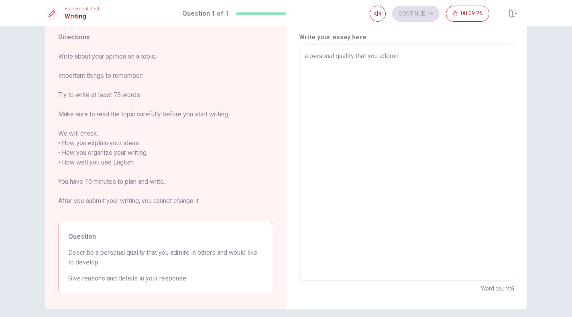
type textarea "a personal quality that you adomire"
type textarea "x"
type textarea "a personal quality that you adomire"
type textarea "x"
type textarea "a personal quality that you adomire i"
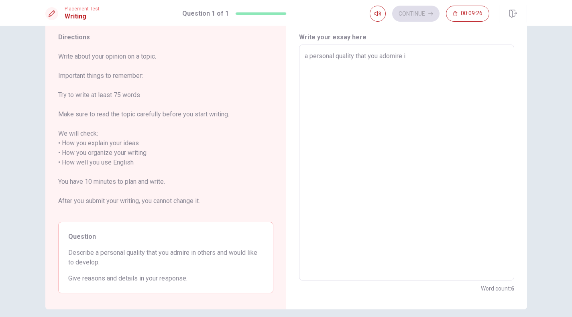
type textarea "x"
type textarea "a personal quality that you adomire in"
type textarea "x"
type textarea "a personal quality that you adomire in"
type textarea "x"
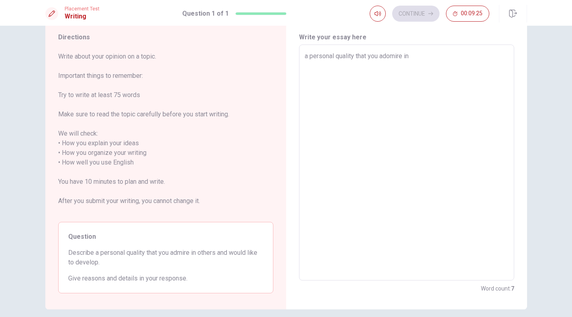
type textarea "a personal quality that you adomire in o"
type textarea "x"
type textarea "a personal quality that you adomire in ot"
type textarea "x"
type textarea "a personal quality that you adomire in oth"
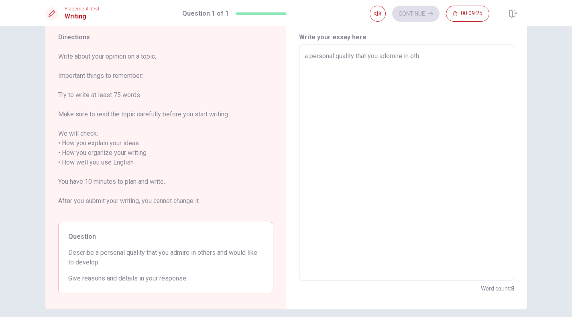
type textarea "x"
type textarea "a personal quality that you adomire in othe"
type textarea "x"
type textarea "a personal quality that you adomire in other"
type textarea "x"
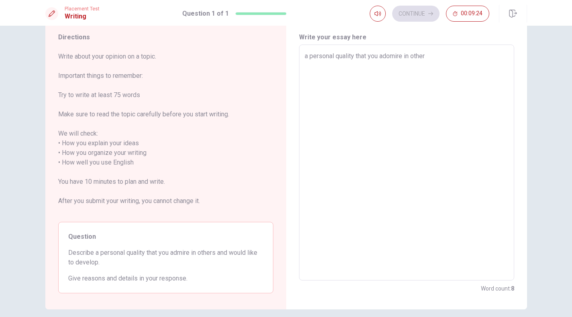
type textarea "a personal quality that you adomire in others"
type textarea "x"
type textarea "a personal quality that you adomire in others"
type textarea "x"
type textarea "a personal quality that you adomire in others a"
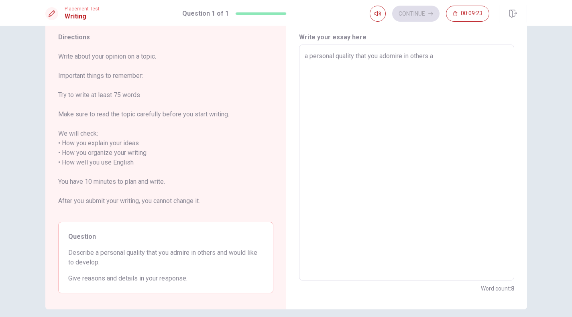
type textarea "x"
type textarea "a personal quality that you adomire in others an"
type textarea "x"
type textarea "a personal quality that you adomire in others and"
type textarea "x"
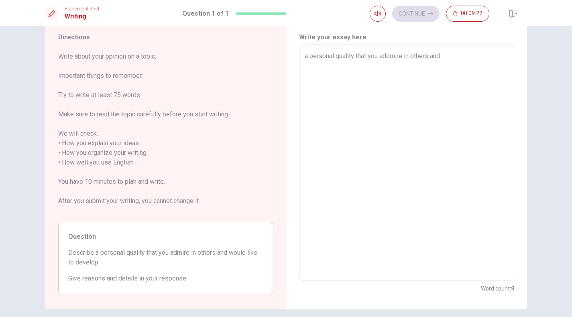
type textarea "a personal quality that you adomire in others and"
type textarea "x"
type textarea "a personal quality that you adomire in others and w"
type textarea "x"
type textarea "a personal quality that you adomire in others and wo"
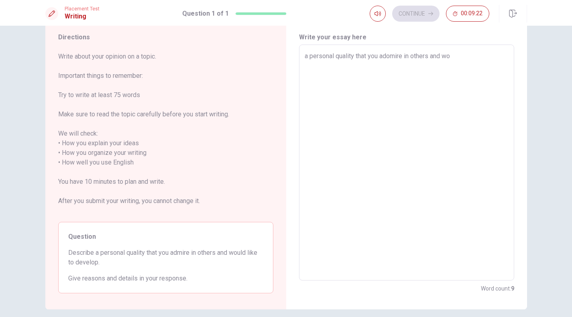
type textarea "x"
type textarea "a personal quality that you adomire in others and wou"
type textarea "x"
type textarea "a personal quality that you adomire in others and [PERSON_NAME]"
type textarea "x"
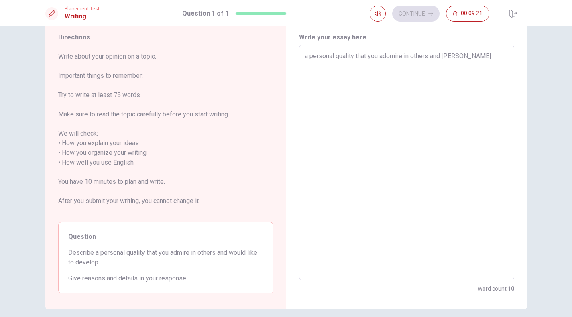
type textarea "a personal quality that you adomire in others and would"
type textarea "x"
type textarea "a personal quality that you adomire in others and would"
type textarea "x"
type textarea "a personal quality that you adomire in others and would l"
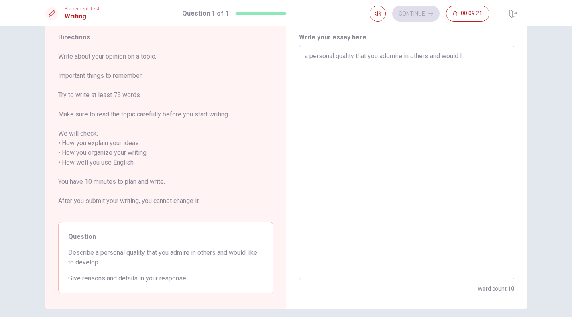
type textarea "x"
type textarea "a personal quality that you adomire in others and would li"
type textarea "x"
type textarea "a personal quality that you adomire in others and would lik"
type textarea "x"
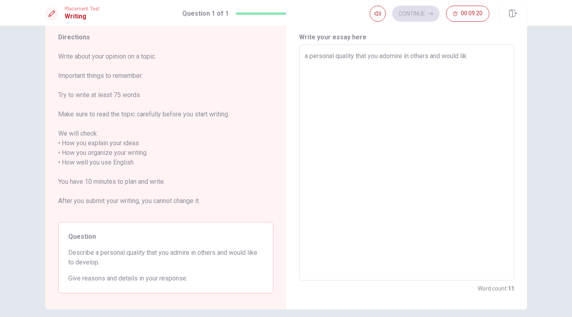
type textarea "a personal quality that you adomire in others and would like"
type textarea "x"
type textarea "a personal quality that you adomire in others and would like"
type textarea "x"
type textarea "a personal quality that you adomire in others and would like t"
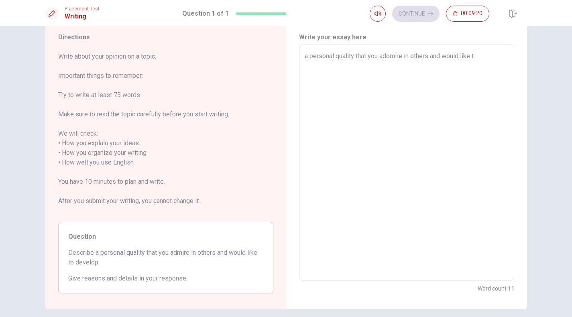
type textarea "x"
type textarea "a personal quality that you adomire in others and would like to"
type textarea "x"
type textarea "a personal quality that you adomire in others and would like to"
type textarea "x"
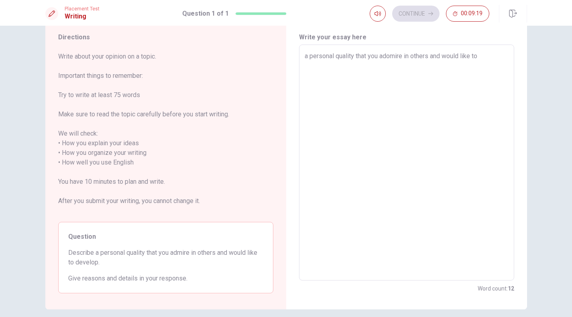
type textarea "a personal quality that you adomire in others and would like to d"
type textarea "x"
type textarea "a personal quality that you adomire in others and would like to de"
type textarea "x"
type textarea "a personal quality that you adomire in others and would like to [PERSON_NAME]"
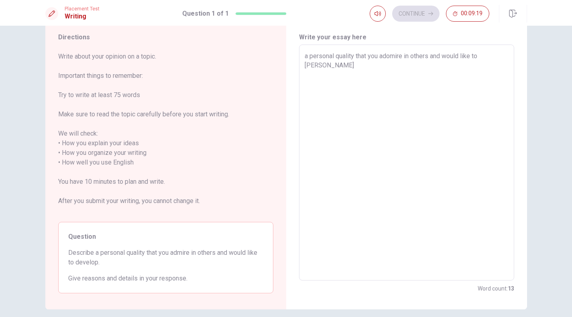
type textarea "x"
type textarea "a personal quality that you adomire in others and would like to deve"
type textarea "x"
type textarea "a personal quality that you adomire in others and would like to devel"
type textarea "x"
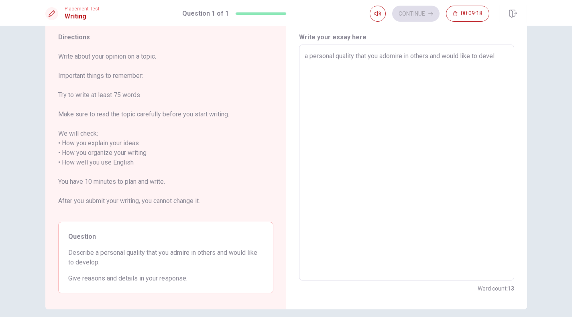
type textarea "a personal quality that you adomire in others and would like to [PERSON_NAME]"
type textarea "x"
type textarea "a personal quality that you adomire in others and would like to develop"
type textarea "x"
type textarea "a personal quality that you adomire in others and would like to develop"
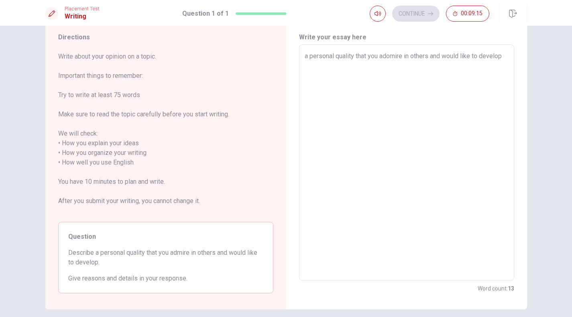
drag, startPoint x: 100, startPoint y: 263, endPoint x: 65, endPoint y: 253, distance: 35.8
click at [65, 253] on div "Question Describe a personal quality that you admire in others and would like t…" at bounding box center [165, 257] width 215 height 71
drag, startPoint x: 68, startPoint y: 253, endPoint x: 108, endPoint y: 270, distance: 43.3
click at [108, 270] on div "Question Describe a personal quality that you admire in others and would like t…" at bounding box center [165, 257] width 215 height 71
click at [104, 262] on span "Describe a personal quality that you admire in others and would like to develop." at bounding box center [165, 257] width 195 height 19
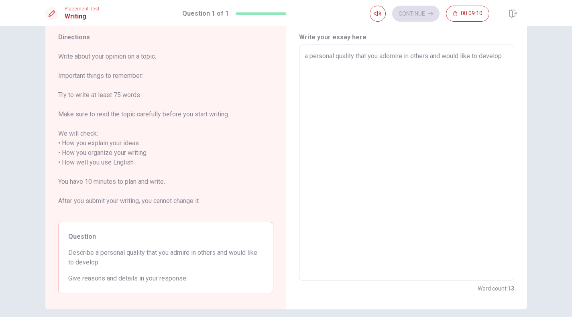
drag, startPoint x: 100, startPoint y: 263, endPoint x: 73, endPoint y: 257, distance: 28.1
click at [73, 257] on span "Describe a personal quality that you admire in others and would like to develop." at bounding box center [165, 257] width 195 height 19
drag, startPoint x: 73, startPoint y: 257, endPoint x: 69, endPoint y: 254, distance: 4.6
click at [69, 254] on span "Describe a personal quality that you admire in others and would like to develop." at bounding box center [165, 257] width 195 height 19
drag, startPoint x: 69, startPoint y: 254, endPoint x: 106, endPoint y: 265, distance: 39.1
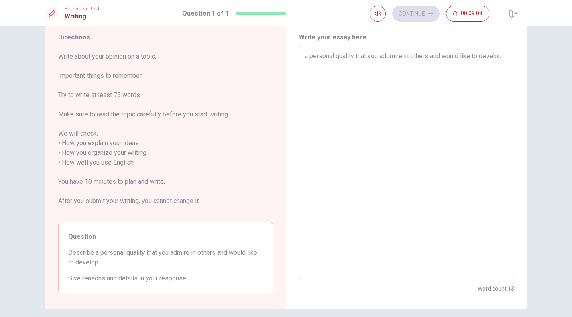
click at [106, 265] on span "Describe a personal quality that you admire in others and would like to develop." at bounding box center [165, 257] width 195 height 19
click at [187, 255] on span "Describe a personal quality that you admire in others and would like to develop." at bounding box center [165, 257] width 195 height 19
click at [178, 253] on span "Describe a personal quality that you admire in others and would like to develop." at bounding box center [165, 257] width 195 height 19
click at [153, 265] on span "Describe a personal quality that you admire in others and would like to develop." at bounding box center [165, 257] width 195 height 19
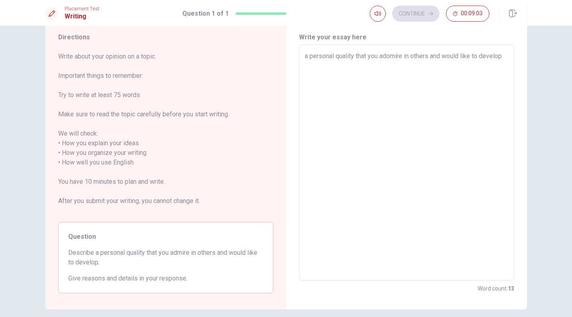
click at [174, 262] on span "Describe a personal quality that you admire in others and would like to develop." at bounding box center [165, 257] width 195 height 19
click at [108, 250] on span "Describe a personal quality that you admire in others and would like to develop." at bounding box center [165, 257] width 195 height 19
drag, startPoint x: 101, startPoint y: 261, endPoint x: 66, endPoint y: 255, distance: 35.1
click at [66, 255] on div "Question Describe a personal quality that you admire in others and would like t…" at bounding box center [165, 257] width 215 height 71
click at [100, 263] on span "Describe a personal quality that you admire in others and would like to develop." at bounding box center [165, 257] width 195 height 19
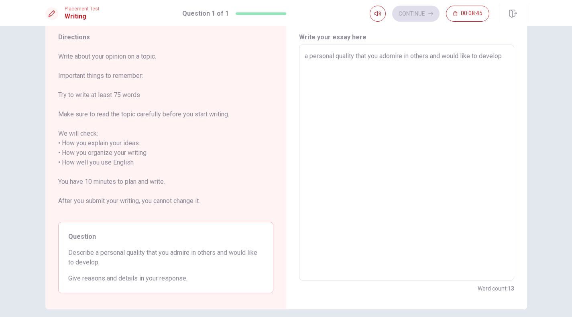
drag, startPoint x: 100, startPoint y: 263, endPoint x: 64, endPoint y: 263, distance: 35.7
click at [64, 263] on div "Question Describe a personal quality that you admire in others and would like t…" at bounding box center [165, 257] width 215 height 71
drag, startPoint x: 69, startPoint y: 253, endPoint x: 204, endPoint y: 229, distance: 137.0
click at [199, 231] on div "Question Describe a personal quality that you admire in others and would like t…" at bounding box center [165, 257] width 215 height 71
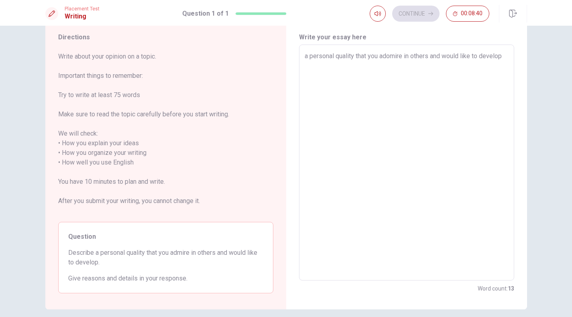
click at [324, 80] on textarea "a personal quality that you adomire in others and would like to develop" at bounding box center [407, 162] width 204 height 223
click at [392, 55] on textarea "a personal quality that you adomire in others and would like to develop" at bounding box center [407, 162] width 204 height 223
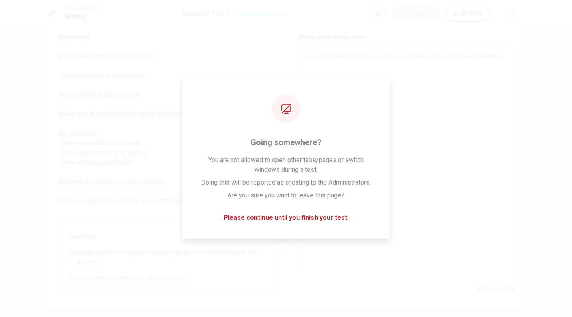
type textarea "x"
type textarea "a personal quality that you admire in others and would like to develop"
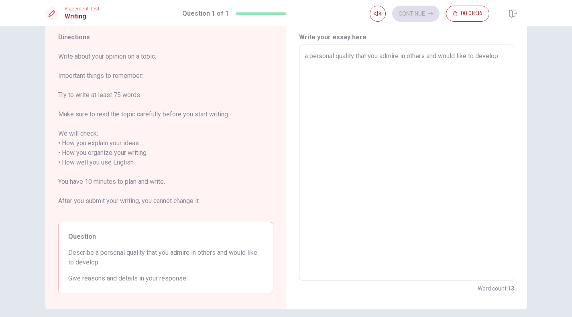
type textarea "x"
type textarea "a personal quality that you admire in others and would like to develop"
click at [303, 57] on div "a personal quality that you admire in others and would like to develop x ​" at bounding box center [406, 163] width 215 height 236
click at [305, 53] on textarea "a personal quality that you admire in others and would like to develop" at bounding box center [407, 162] width 204 height 223
type textarea "x"
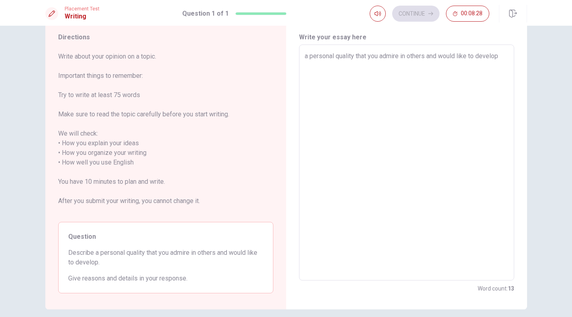
type textarea "personal quality that you admire in others and would like to develop"
type textarea "x"
type textarea "A personal quality that you admire in others and would like to develop"
type textarea "x"
click at [504, 55] on textarea "A personal quality that you admire in others and would like to develop" at bounding box center [407, 162] width 204 height 223
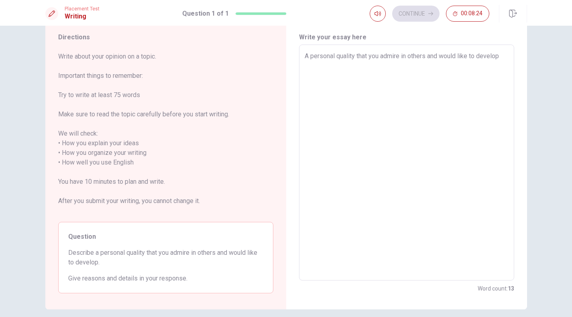
type textarea "A personal quality that you admire in others and would like to develop"
type textarea "x"
type textarea "A personal quality that you admire in others and would like to develop i"
type textarea "x"
type textarea "A personal quality that you admire in others and would like to develop is"
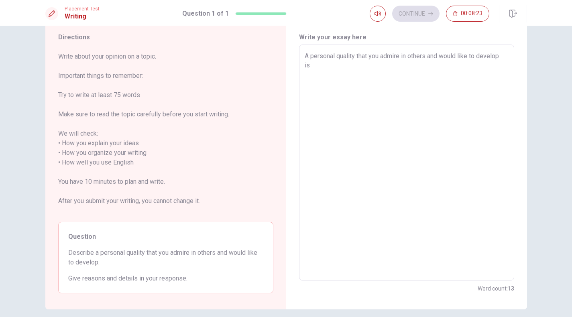
type textarea "x"
type textarea "A personal quality that you admire in others and would like to develop is"
type textarea "x"
type textarea "A personal quality that you admire in others and would like to develop is"
type textarea "x"
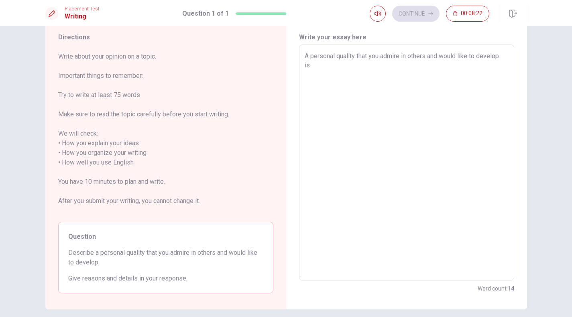
type textarea "A personal quality that you admire in others and would like to develop i"
type textarea "x"
type textarea "A personal quality that you admire in others and would like to develop"
type textarea "x"
type textarea "A personal quality that you admire in others and would like to develop"
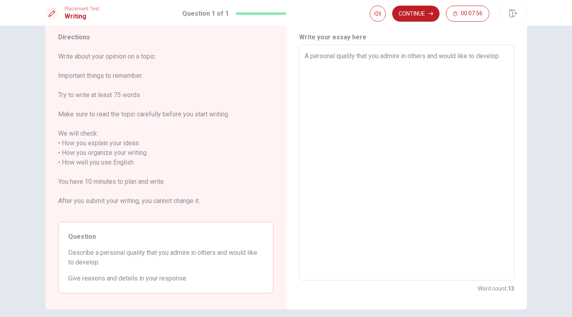
drag, startPoint x: 311, startPoint y: 58, endPoint x: 402, endPoint y: 155, distance: 132.4
click at [311, 58] on textarea "A personal quality that you admire in others and would like to develop" at bounding box center [407, 162] width 204 height 223
type textarea "x"
type textarea "personal quality that you admire in others and would like to develop"
type textarea "x"
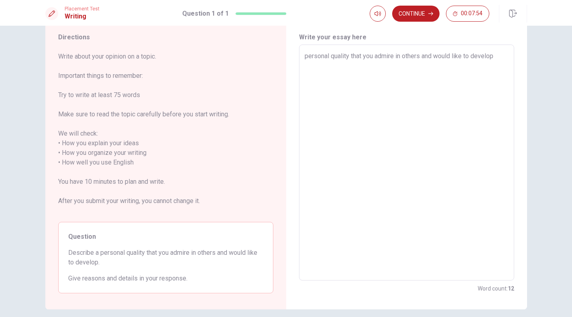
type textarea "M personal quality that you admire in others and would like to develop"
type textarea "x"
type textarea "My personal quality that you admire in others and would like to develop"
type textarea "x"
click at [384, 59] on textarea "My personal quality that you admire in others and would like to develop" at bounding box center [407, 162] width 204 height 223
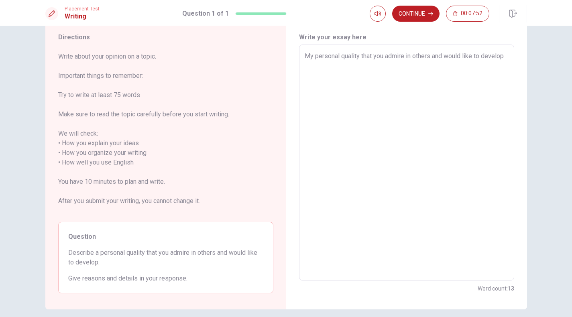
type textarea "My personal quality that yo admire in others and would like to develop"
type textarea "x"
type textarea "My personal quality that y admire in others and would like to develop"
type textarea "x"
type textarea "My personal quality that admire in others and would like to develop"
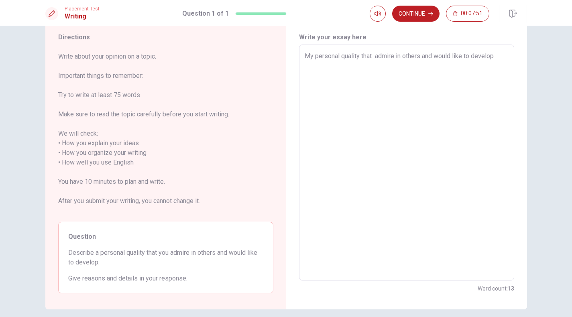
type textarea "x"
type textarea "My personal quality that I admire in others and would like to develop"
click at [499, 57] on textarea "My personal quality that I admire in others and would like to develop" at bounding box center [407, 162] width 204 height 223
click at [361, 66] on textarea "My personal quality that I admire in others and would like to develop is kindne…" at bounding box center [407, 162] width 204 height 223
click at [417, 69] on textarea "My personal quality that I admire in others and would like to develop is kindne…" at bounding box center [407, 162] width 204 height 223
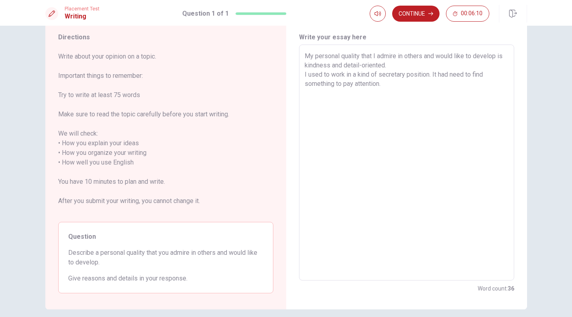
click at [422, 71] on textarea "My personal quality that I admire in others and would like to develop is kindne…" at bounding box center [407, 162] width 204 height 223
click at [380, 76] on textarea "My personal quality that I admire in others and would like to develop is kindne…" at bounding box center [407, 162] width 204 height 223
click at [451, 220] on textarea "My personal quality that I admire in others and would like to develop is kindne…" at bounding box center [407, 162] width 204 height 223
click at [416, 96] on textarea "My personal quality that I admire in others and would like to develop is kindne…" at bounding box center [407, 162] width 204 height 223
click at [451, 77] on textarea "My personal quality that I admire in others and would like to develop is kindne…" at bounding box center [407, 162] width 204 height 223
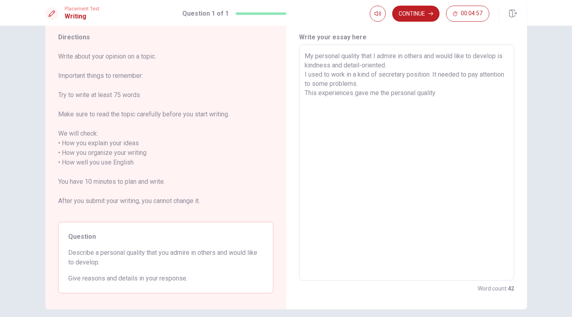
click at [316, 94] on textarea "My personal quality that I admire in others and would like to develop is kindne…" at bounding box center [407, 162] width 204 height 223
click at [375, 93] on textarea "My personal quality that I admire in others and would like to develop is kindne…" at bounding box center [407, 162] width 204 height 223
click at [396, 93] on textarea "My personal quality that I admire in others and would like to develop is kindne…" at bounding box center [407, 162] width 204 height 223
click at [443, 92] on textarea "My personal quality that I admire in others and would like to develop is kindne…" at bounding box center [407, 162] width 204 height 223
click at [378, 105] on textarea "My personal quality that I admire in others and would like to develop is kindne…" at bounding box center [407, 162] width 204 height 223
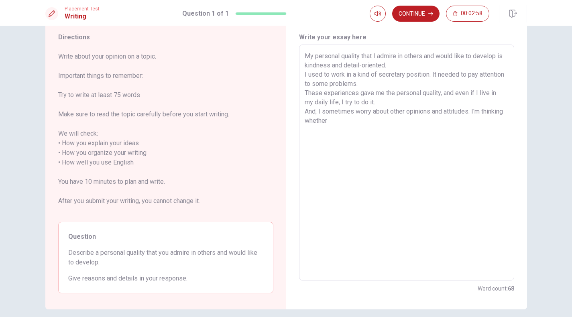
click at [329, 120] on textarea "My personal quality that I admire in others and would like to develop is kindne…" at bounding box center [407, 162] width 204 height 223
click at [404, 121] on textarea "My personal quality that I admire in others and would like to develop is kindne…" at bounding box center [407, 162] width 204 height 223
click at [430, 140] on textarea "My personal quality that I admire in others and would like to develop is kindne…" at bounding box center [407, 162] width 204 height 223
click at [414, 124] on textarea "My personal quality that I admire in others and would like to develop is kindne…" at bounding box center [407, 162] width 204 height 223
click at [330, 122] on textarea "My personal quality that I admire in others and would like to develop is kindne…" at bounding box center [407, 162] width 204 height 223
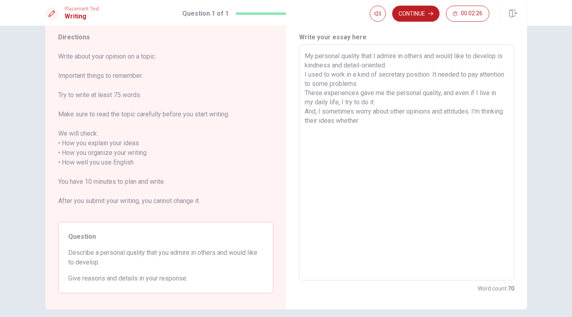
click at [394, 121] on textarea "My personal quality that I admire in others and would like to develop is kindne…" at bounding box center [407, 162] width 204 height 223
click at [317, 118] on textarea "My personal quality that I admire in others and would like to develop is kindne…" at bounding box center [407, 162] width 204 height 223
click at [378, 136] on textarea "My personal quality that I admire in others and would like to develop is kindne…" at bounding box center [407, 162] width 204 height 223
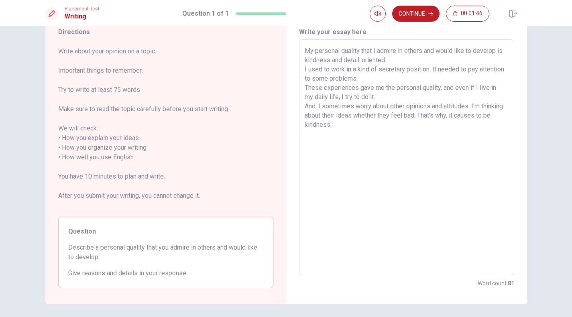
scroll to position [30, 0]
click at [431, 141] on textarea "My personal quality that I admire in others and would like to develop is kindne…" at bounding box center [407, 158] width 204 height 223
click at [354, 107] on textarea "My personal quality that I admire in others and would like to develop is kindne…" at bounding box center [407, 158] width 204 height 223
click at [405, 107] on textarea "My personal quality that I admire in others and would like to develop is kindne…" at bounding box center [407, 158] width 204 height 223
click at [312, 118] on textarea "My personal quality that I admire in others and would like to develop is kindne…" at bounding box center [407, 158] width 204 height 223
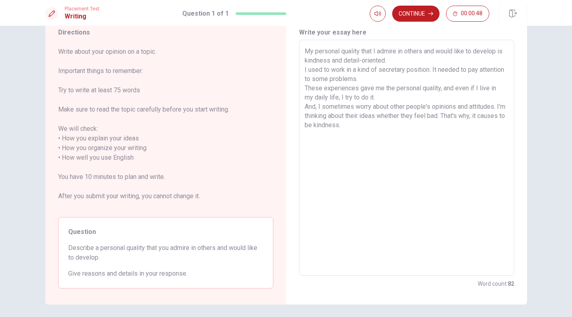
click at [430, 70] on textarea "My personal quality that I admire in others and would like to develop is kindne…" at bounding box center [407, 158] width 204 height 223
click at [384, 81] on textarea "My personal quality that I admire in others and would like to develop is kindne…" at bounding box center [407, 158] width 204 height 223
click at [403, 100] on textarea "My personal quality that I admire in others and would like to develop is kindne…" at bounding box center [407, 158] width 204 height 223
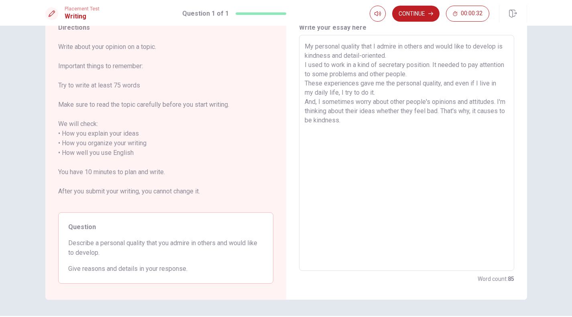
scroll to position [32, 0]
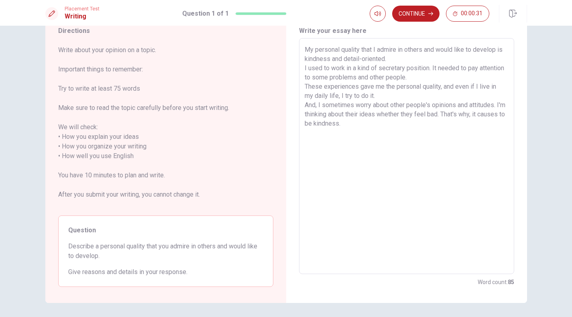
click at [398, 80] on textarea "My personal quality that I admire in others and would like to develop is kindne…" at bounding box center [407, 156] width 204 height 223
click at [475, 137] on textarea "My personal quality that I admire in others and would like to develop is kindne…" at bounding box center [407, 156] width 204 height 223
click at [393, 85] on textarea "My personal quality that I admire in others and would like to develop is kindne…" at bounding box center [407, 156] width 204 height 223
click at [437, 100] on textarea "My personal quality that I admire in others and would like to develop is kindne…" at bounding box center [407, 156] width 204 height 223
click at [482, 87] on textarea "My personal quality that I admire in others and would like to develop is kindne…" at bounding box center [407, 156] width 204 height 223
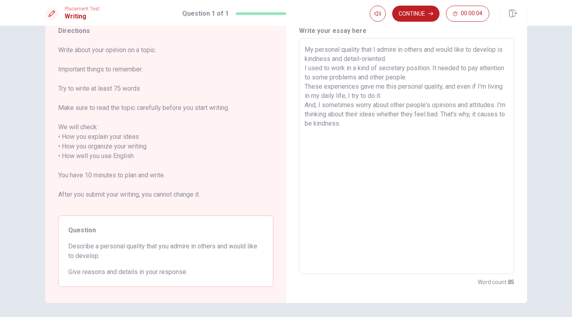
click at [351, 97] on textarea "My personal quality that I admire in others and would like to develop is kindne…" at bounding box center [407, 156] width 204 height 223
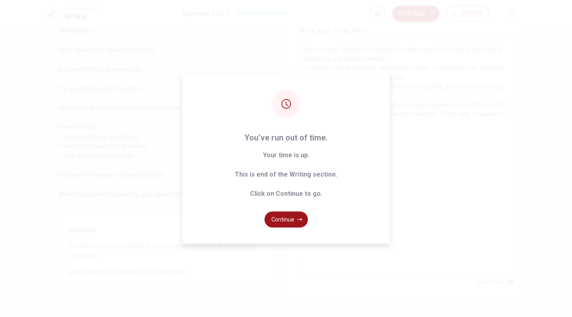
click at [290, 222] on button "Continue" at bounding box center [286, 220] width 43 height 16
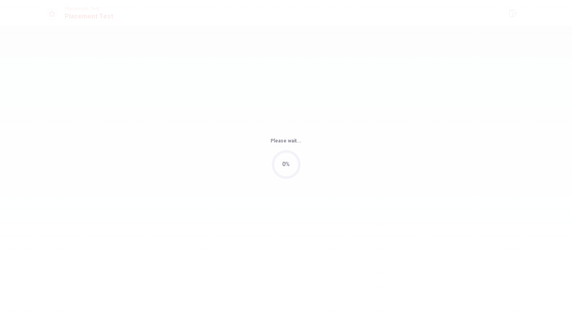
scroll to position [0, 0]
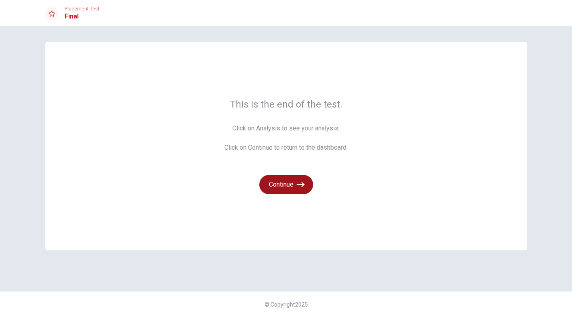
click at [292, 186] on button "Continue" at bounding box center [286, 184] width 54 height 19
